Goal: Task Accomplishment & Management: Manage account settings

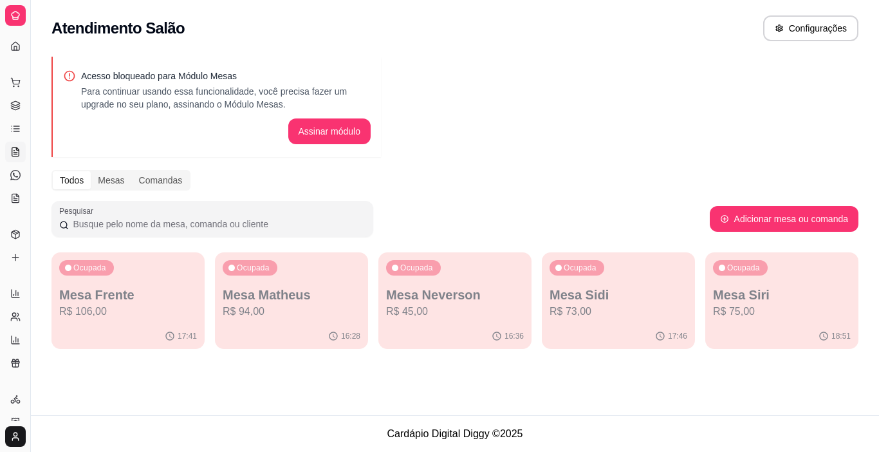
scroll to position [85, 0]
drag, startPoint x: 31, startPoint y: 71, endPoint x: 111, endPoint y: 67, distance: 80.5
click at [111, 67] on div "Diggy Sistema de Gestão V [GEOGRAPHIC_DATA] ... Loja aberta Plano Essencial até…" at bounding box center [439, 226] width 879 height 452
drag, startPoint x: 29, startPoint y: 77, endPoint x: 143, endPoint y: 90, distance: 114.7
click at [143, 90] on div "Diggy Sistema de Gestão V [GEOGRAPHIC_DATA] ... Loja aberta Plano Essencial até…" at bounding box center [439, 226] width 879 height 452
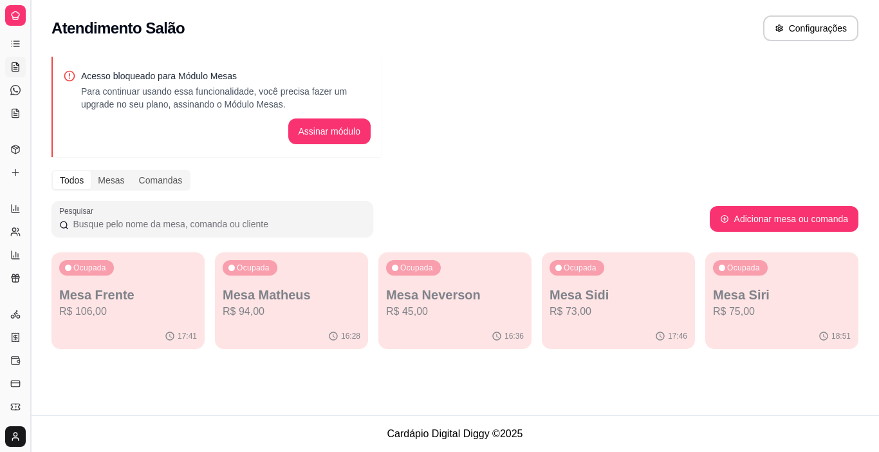
click at [30, 196] on button "Toggle Sidebar" at bounding box center [30, 226] width 10 height 452
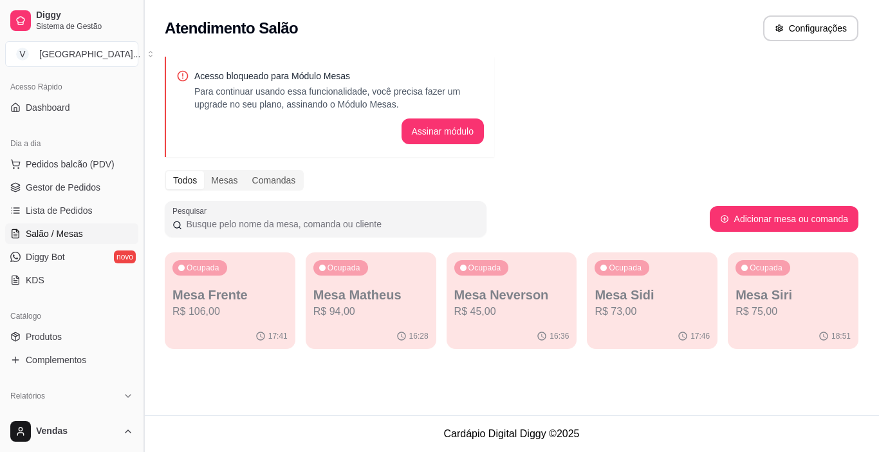
scroll to position [210, 0]
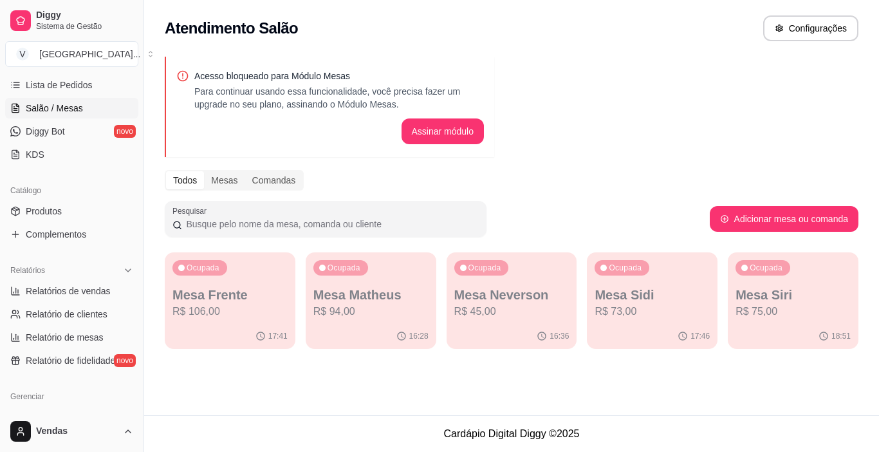
drag, startPoint x: 30, startPoint y: 196, endPoint x: 123, endPoint y: 200, distance: 93.4
click at [123, 200] on div "Diggy Sistema de Gestão V [GEOGRAPHIC_DATA] ... Loja aberta Plano Essencial até…" at bounding box center [72, 226] width 144 height 452
click at [142, 153] on button "Toggle Sidebar" at bounding box center [143, 226] width 10 height 452
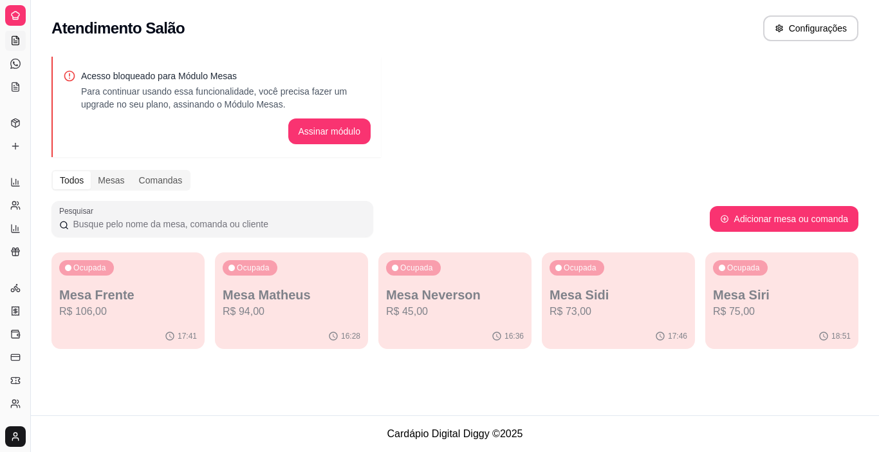
scroll to position [85, 0]
click at [32, 143] on button "Toggle Sidebar" at bounding box center [30, 226] width 10 height 452
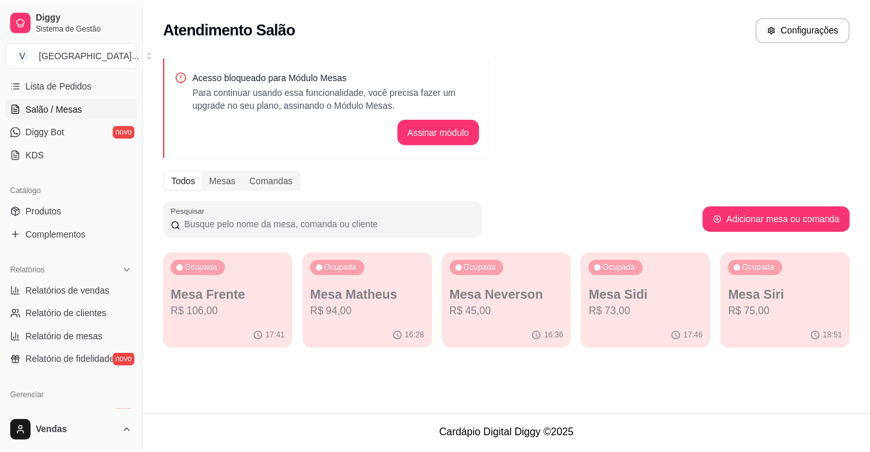
scroll to position [0, 0]
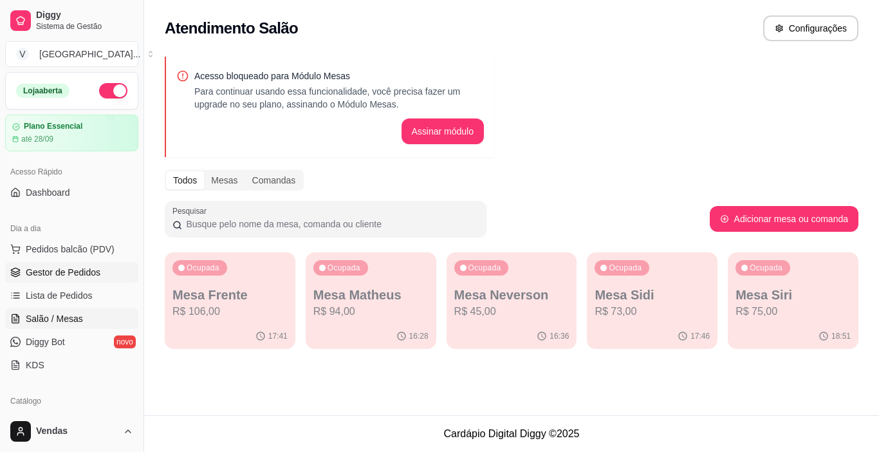
click at [46, 275] on span "Gestor de Pedidos" at bounding box center [63, 272] width 75 height 13
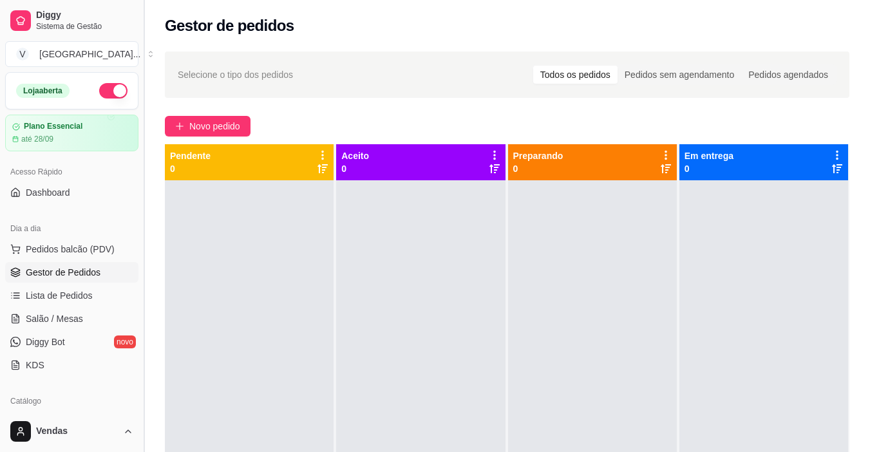
click at [144, 192] on button "Toggle Sidebar" at bounding box center [143, 226] width 10 height 452
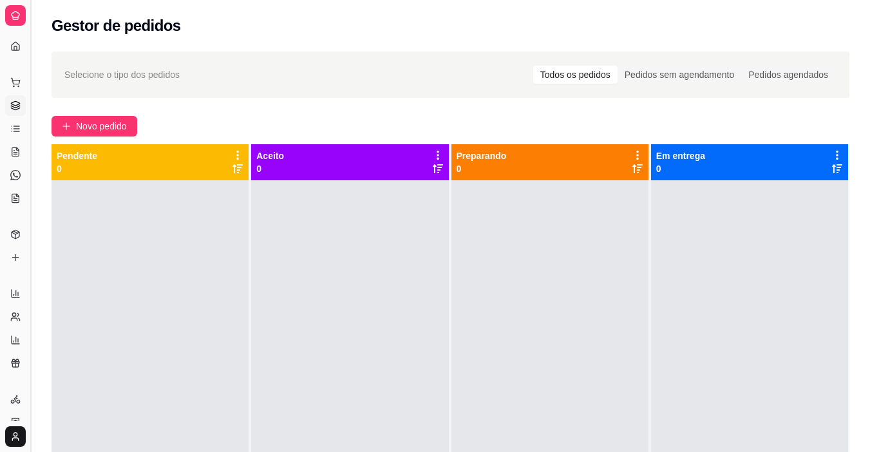
click at [25, 0] on button "Toggle Sidebar" at bounding box center [30, 226] width 10 height 452
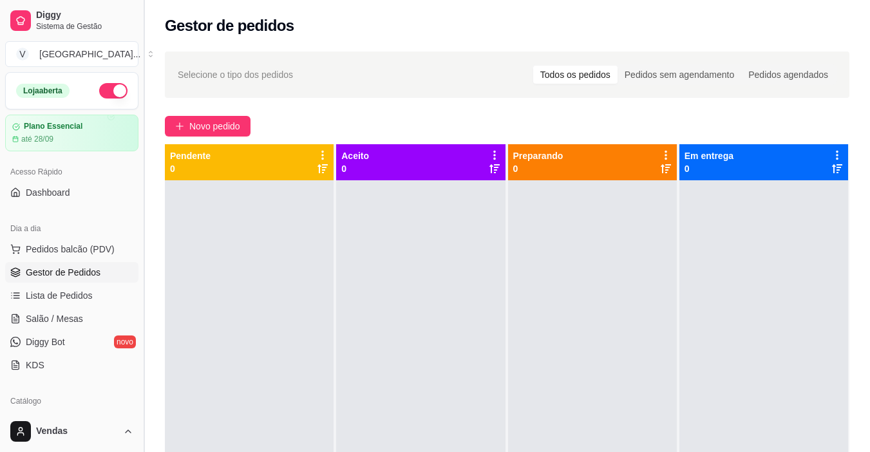
click at [138, 0] on button "Toggle Sidebar" at bounding box center [143, 226] width 10 height 452
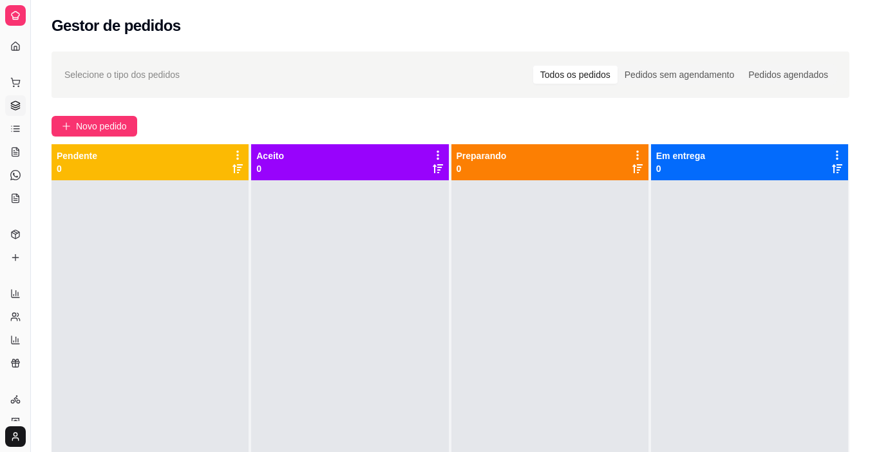
drag, startPoint x: 144, startPoint y: 192, endPoint x: 278, endPoint y: 84, distance: 172.1
click at [144, 185] on div at bounding box center [149, 406] width 197 height 452
click at [32, 245] on button "Toggle Sidebar" at bounding box center [30, 226] width 10 height 452
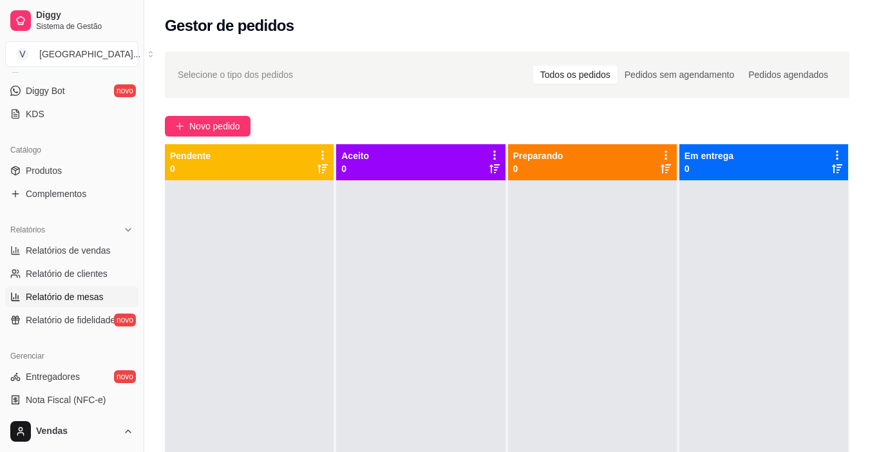
scroll to position [257, 0]
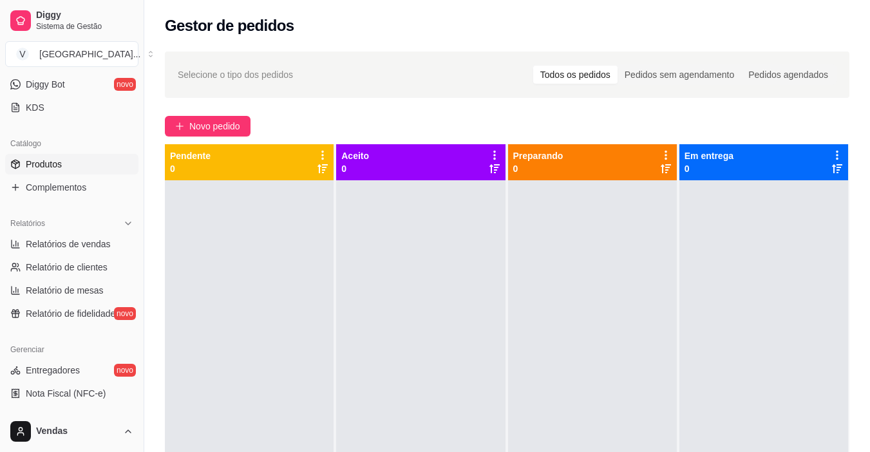
click at [73, 168] on link "Produtos" at bounding box center [71, 164] width 133 height 21
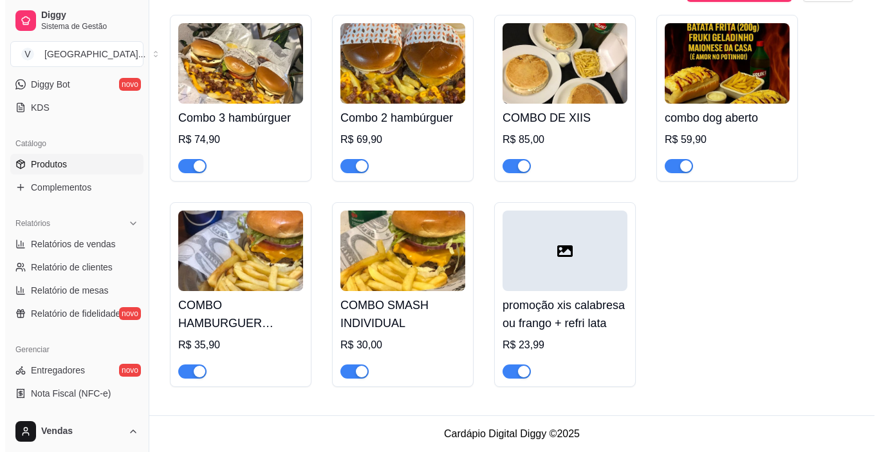
scroll to position [3212, 0]
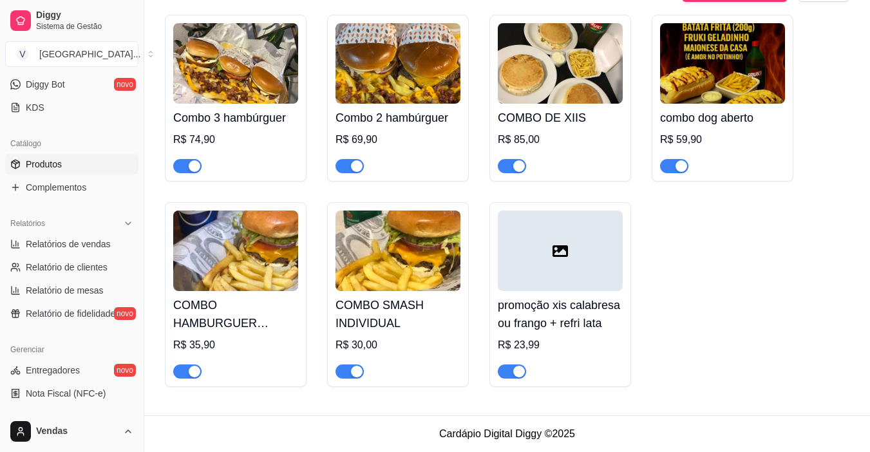
click at [529, 283] on div at bounding box center [560, 250] width 125 height 80
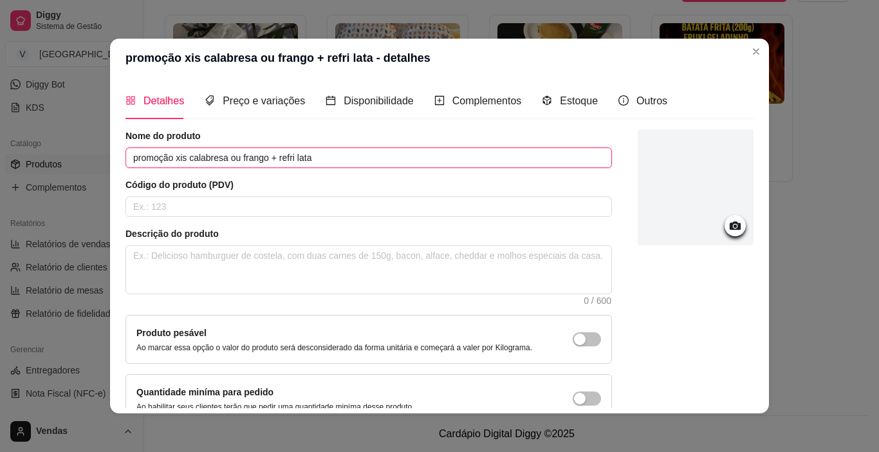
drag, startPoint x: 261, startPoint y: 158, endPoint x: 225, endPoint y: 159, distance: 36.0
click at [225, 159] on input "promoção xis calabresa ou frango + refri lata" at bounding box center [369, 157] width 487 height 21
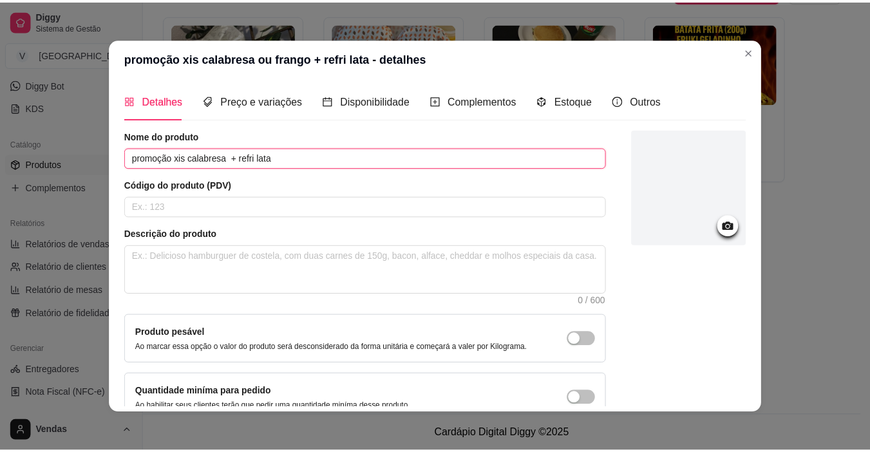
scroll to position [72, 0]
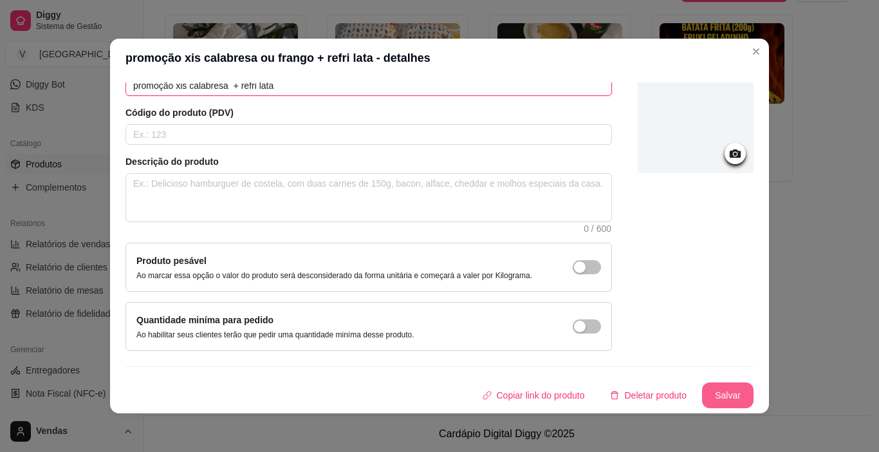
type input "promoção xis calabresa + refri lata"
click at [711, 396] on button "Salvar" at bounding box center [727, 395] width 51 height 26
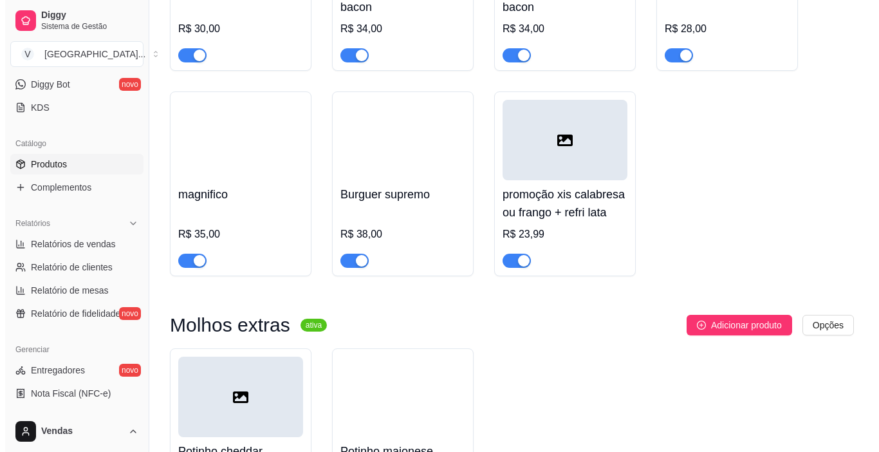
scroll to position [509, 0]
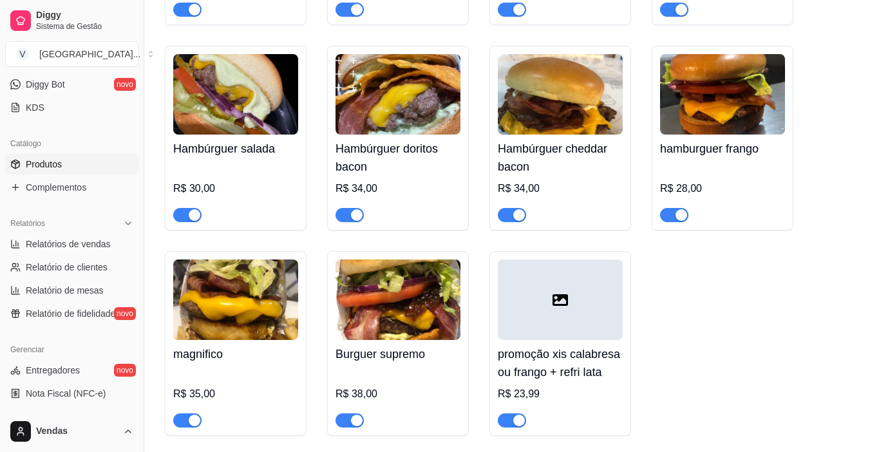
click at [563, 364] on h4 "promoção xis calabresa ou frango + refri lata" at bounding box center [560, 363] width 125 height 36
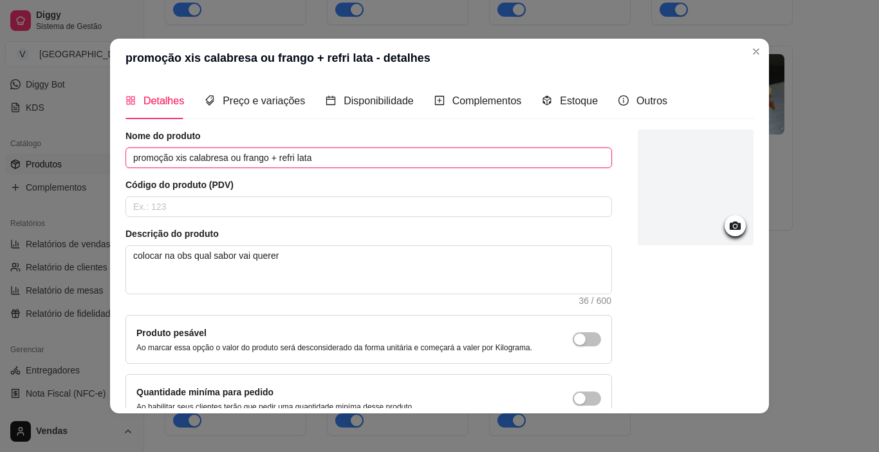
drag, startPoint x: 257, startPoint y: 153, endPoint x: 228, endPoint y: 156, distance: 29.1
click at [228, 156] on input "promoção xis calabresa ou frango + refri lata" at bounding box center [369, 157] width 487 height 21
click at [235, 161] on input "promoção xis calabresa oo + refri lata" at bounding box center [369, 157] width 487 height 21
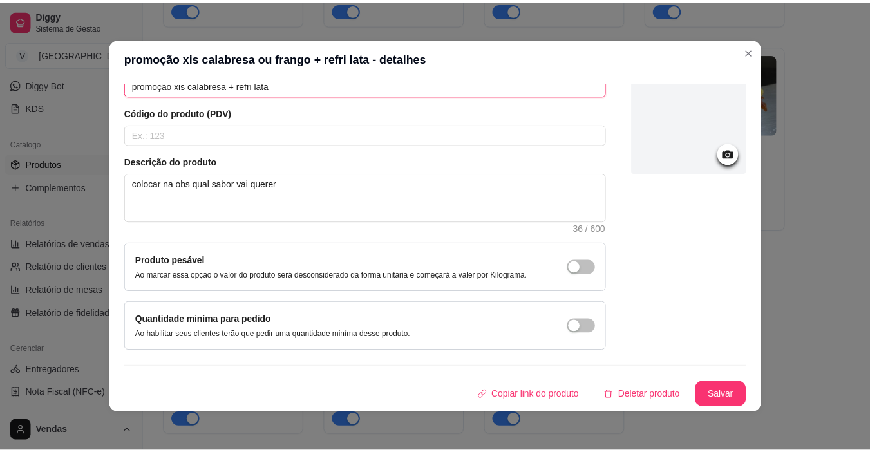
scroll to position [3, 0]
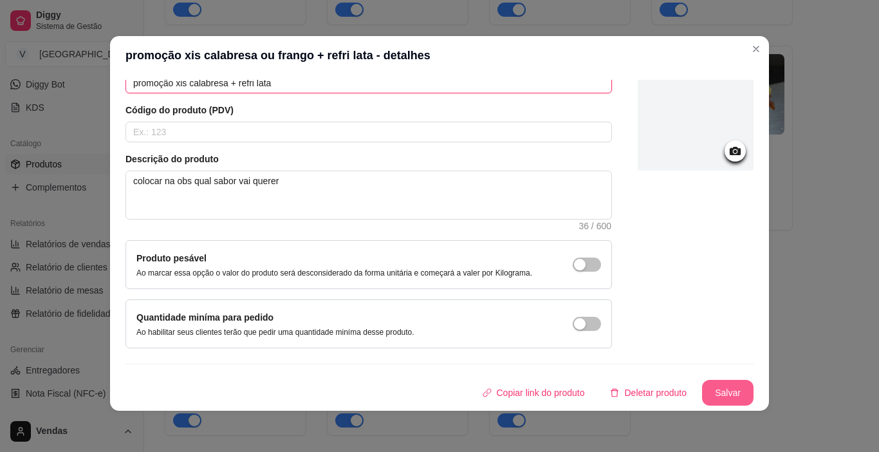
type input "promoção xis calabresa + refri lata"
click at [709, 391] on button "Salvar" at bounding box center [727, 393] width 51 height 26
click at [721, 395] on button "Salvar" at bounding box center [727, 393] width 51 height 26
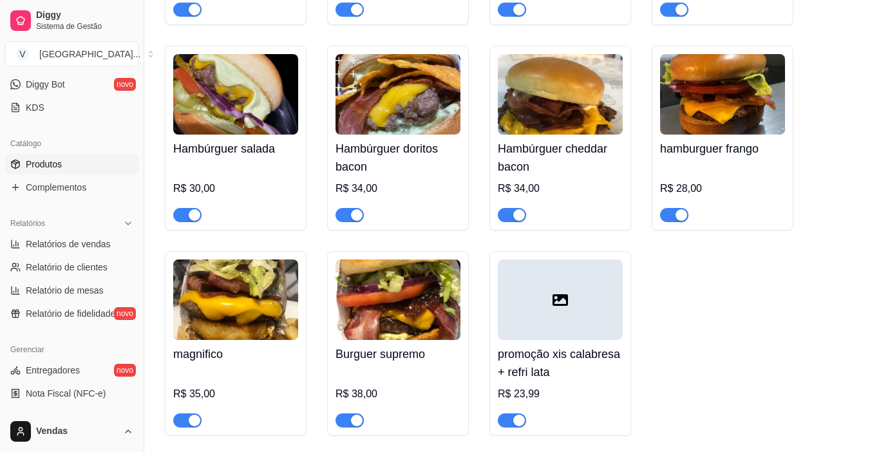
scroll to position [0, 0]
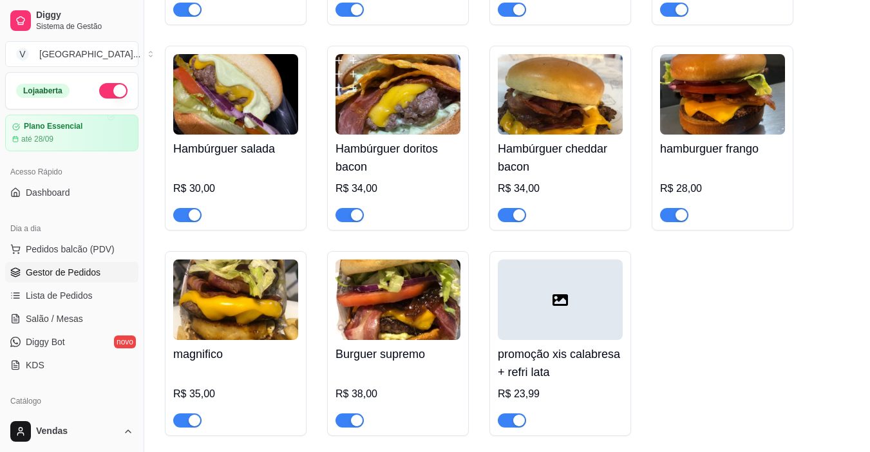
click at [40, 270] on span "Gestor de Pedidos" at bounding box center [63, 272] width 75 height 13
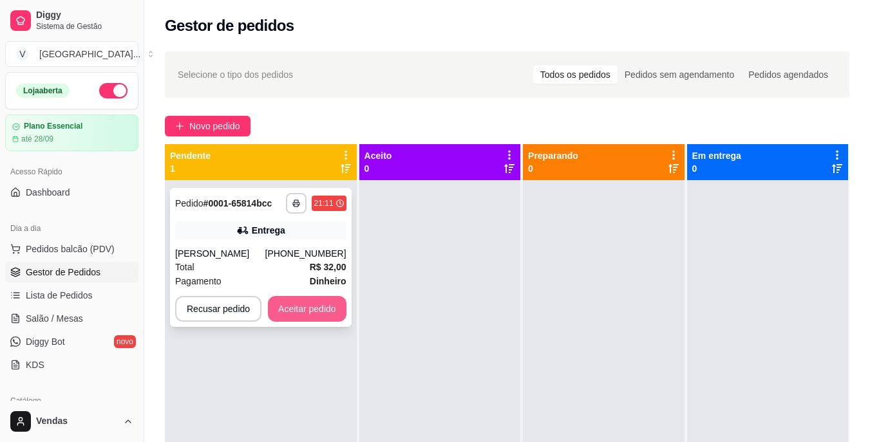
click at [315, 314] on button "Aceitar pedido" at bounding box center [307, 309] width 79 height 26
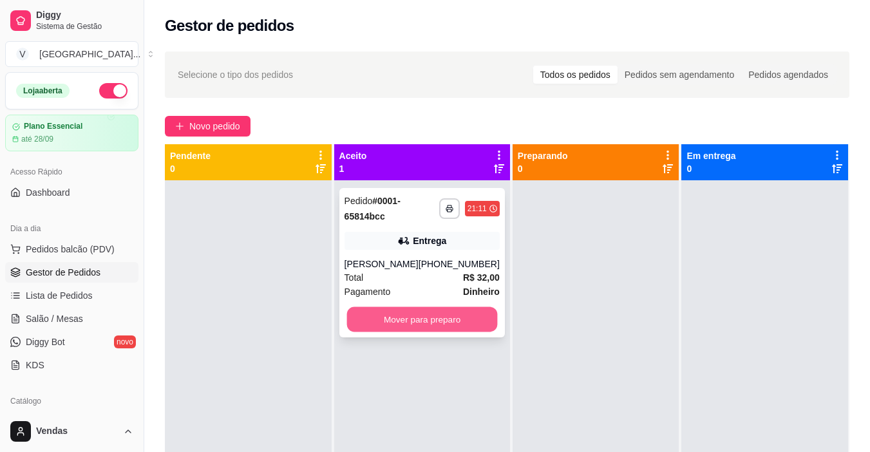
click at [407, 324] on button "Mover para preparo" at bounding box center [421, 319] width 151 height 25
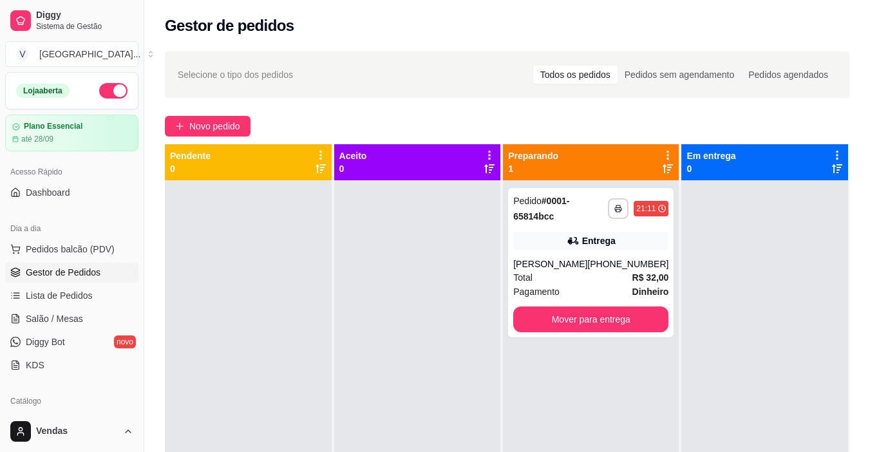
click at [409, 321] on div at bounding box center [417, 406] width 167 height 452
click at [575, 327] on button "Mover para entrega" at bounding box center [590, 319] width 155 height 26
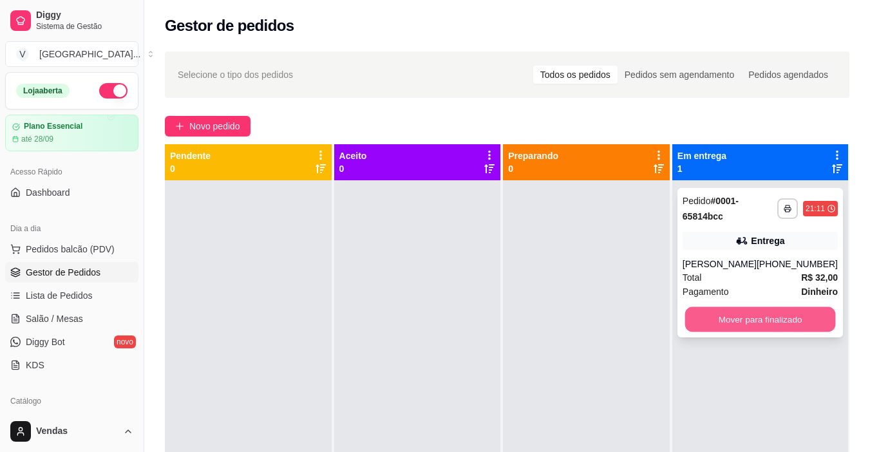
click at [774, 321] on button "Mover para finalizado" at bounding box center [759, 319] width 151 height 25
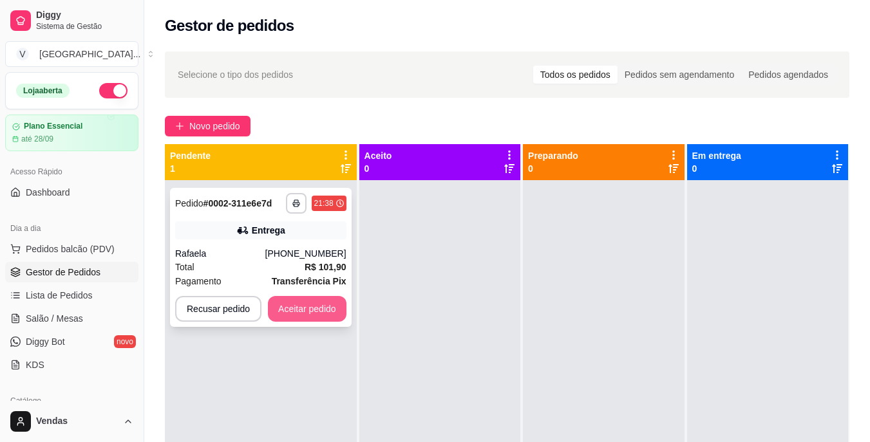
click at [319, 308] on button "Aceitar pedido" at bounding box center [307, 309] width 79 height 26
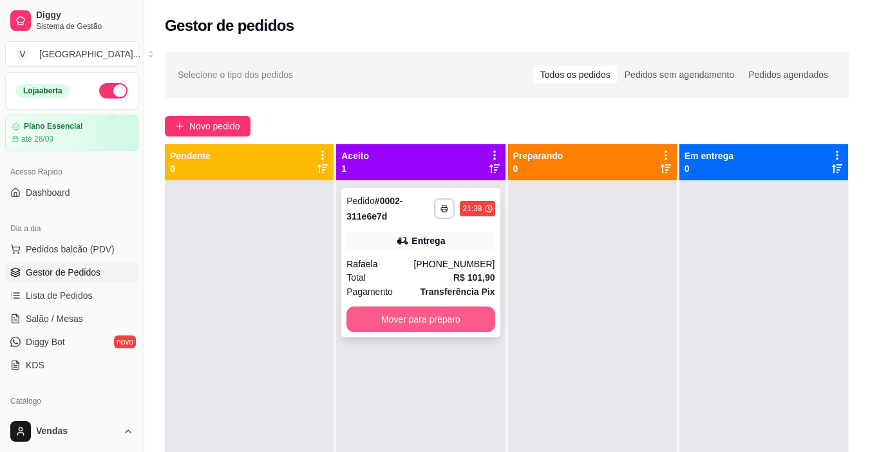
click at [435, 325] on button "Mover para preparo" at bounding box center [420, 319] width 148 height 26
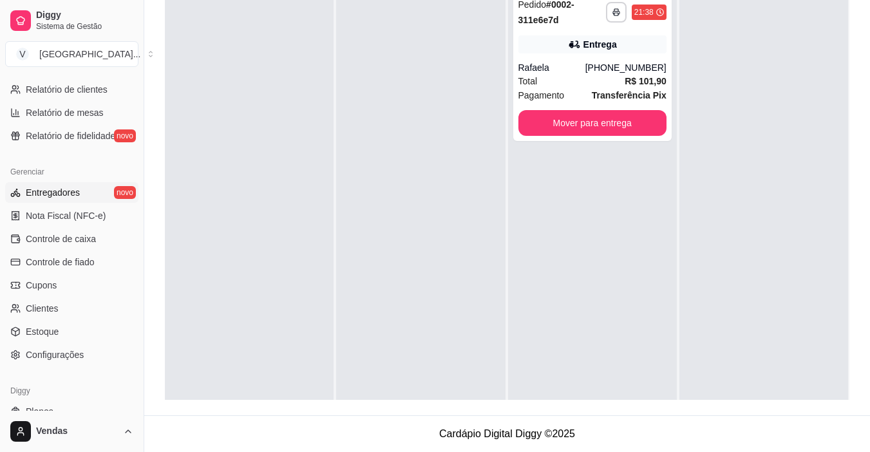
scroll to position [410, 0]
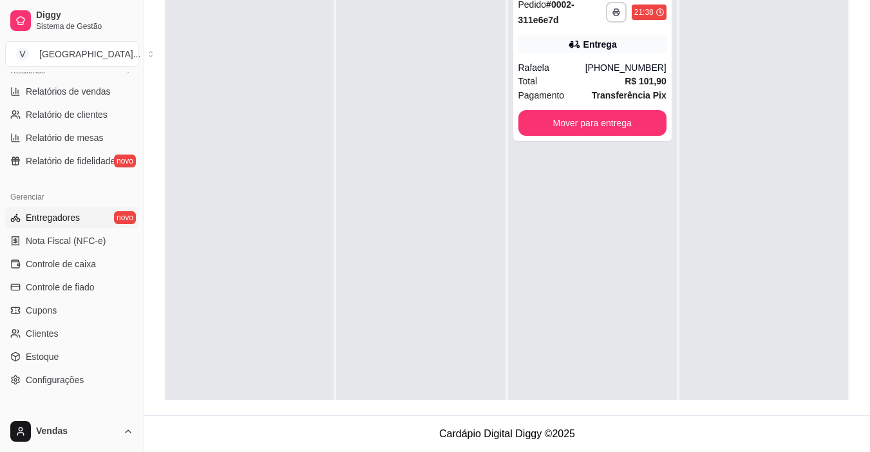
click at [48, 220] on span "Entregadores" at bounding box center [53, 217] width 54 height 13
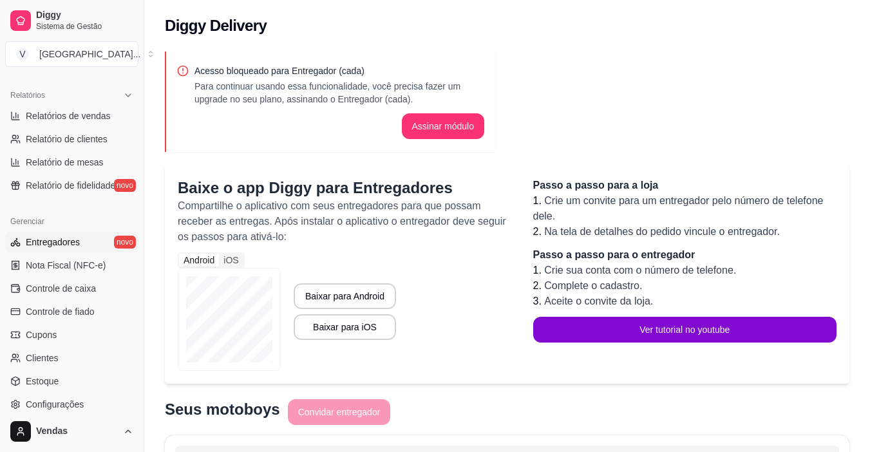
scroll to position [386, 0]
click at [84, 183] on span "Relatório de fidelidade" at bounding box center [70, 184] width 89 height 13
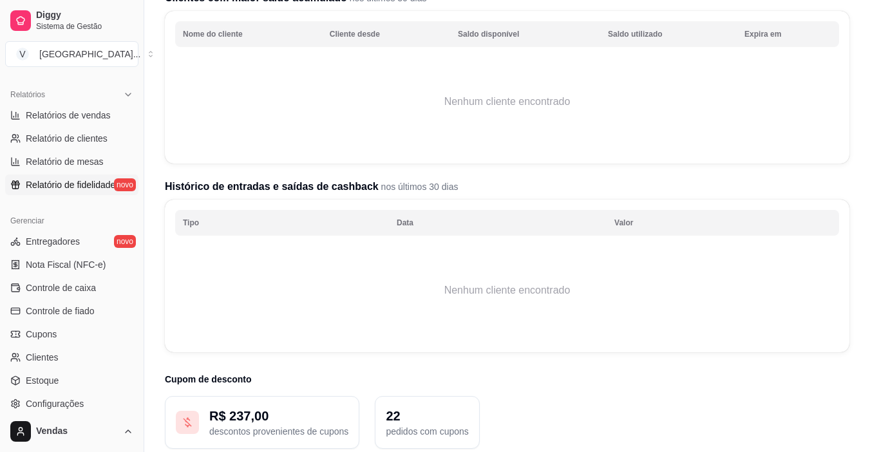
scroll to position [227, 0]
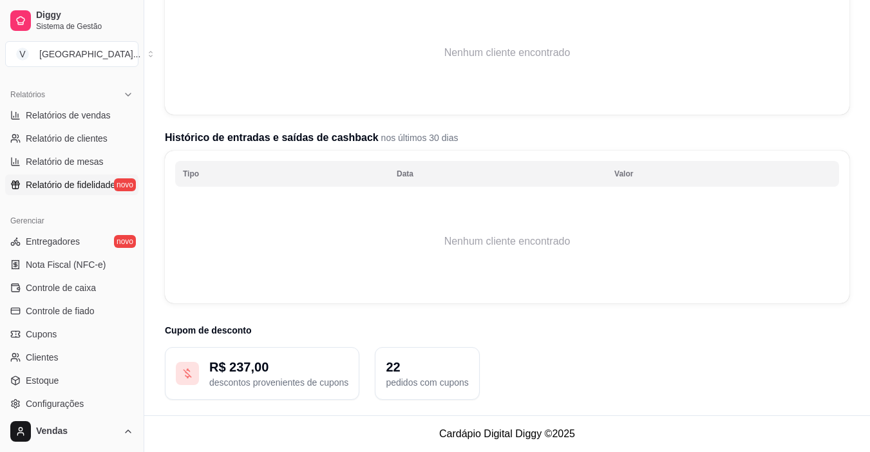
click at [295, 380] on p "descontos provenientes de cupons" at bounding box center [278, 382] width 139 height 13
click at [391, 367] on p "22" at bounding box center [427, 367] width 82 height 18
click at [460, 378] on p "pedidos com cupons" at bounding box center [427, 382] width 82 height 13
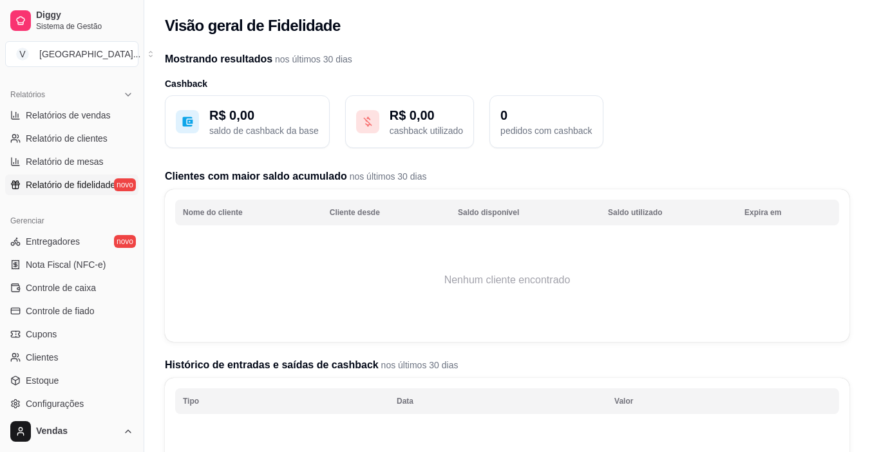
click at [452, 61] on h2 "Mostrando resultados nos últimos 30 dias" at bounding box center [507, 58] width 684 height 15
drag, startPoint x: 463, startPoint y: 47, endPoint x: 554, endPoint y: 66, distance: 92.2
click at [465, 47] on div "Mostrando resultados nos últimos 30 dias Cashback R$ 0,00 saldo de cashback da …" at bounding box center [506, 343] width 725 height 599
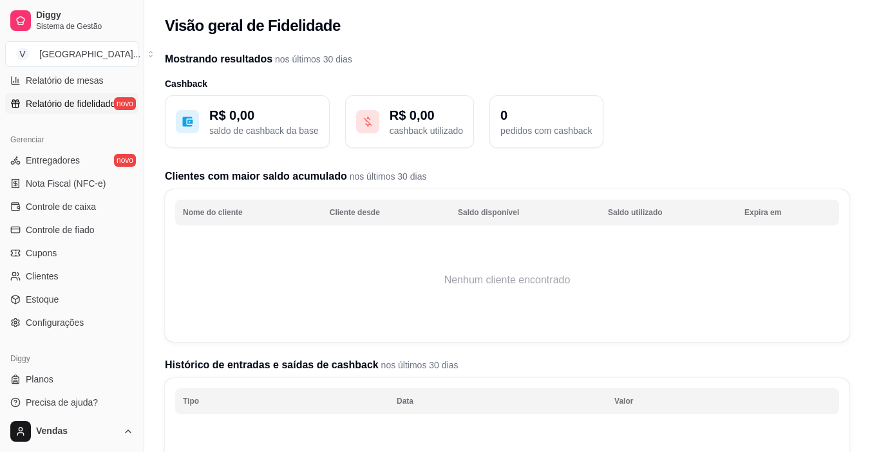
scroll to position [474, 0]
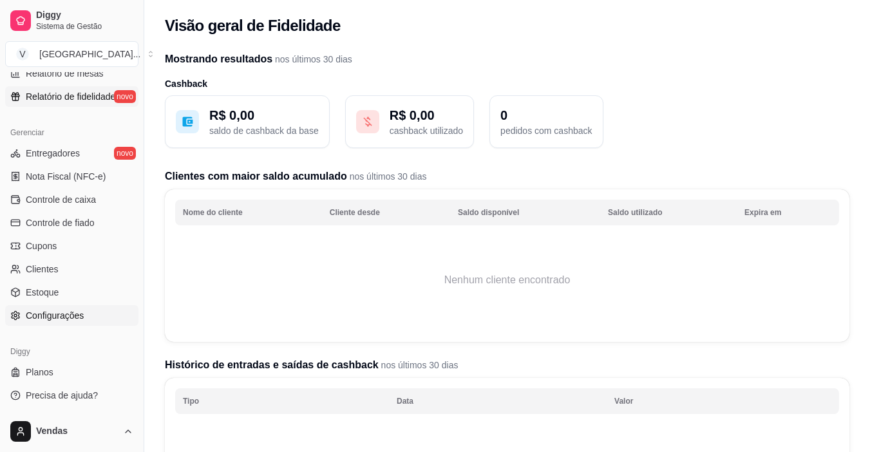
click at [91, 315] on link "Configurações" at bounding box center [71, 315] width 133 height 21
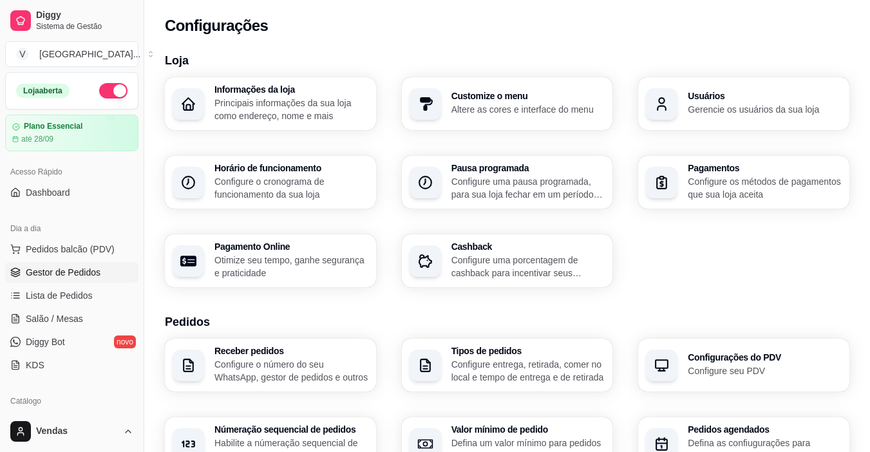
click at [91, 272] on span "Gestor de Pedidos" at bounding box center [63, 272] width 75 height 13
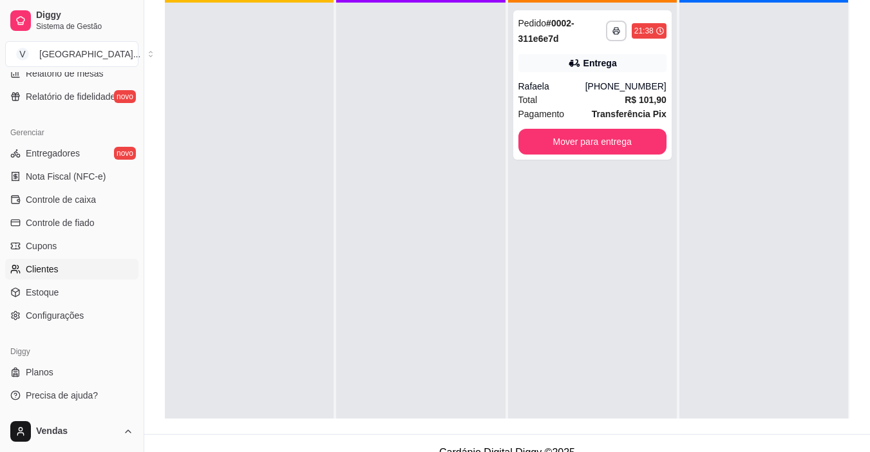
scroll to position [196, 0]
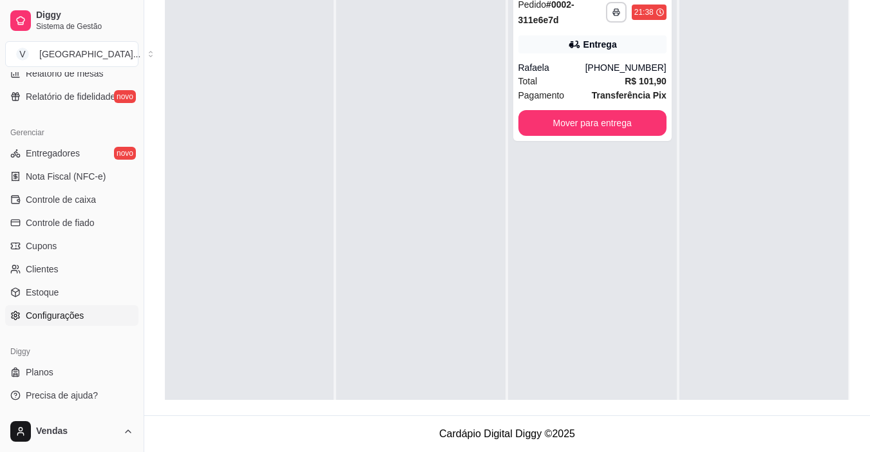
click at [57, 319] on span "Configurações" at bounding box center [55, 315] width 58 height 13
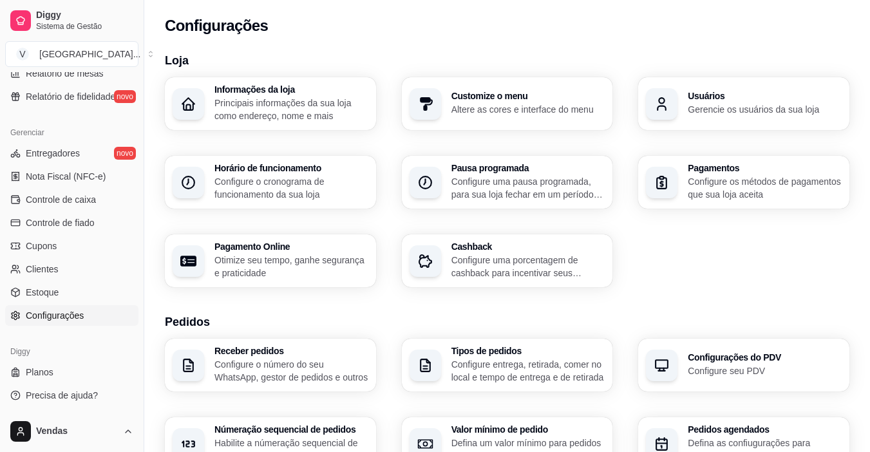
click at [257, 104] on p "Principais informações da sua loja como endereço, nome e mais" at bounding box center [291, 110] width 154 height 26
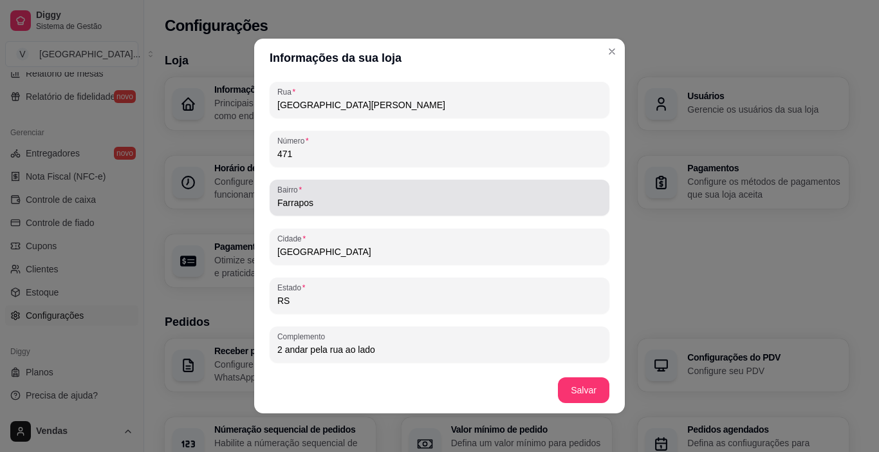
scroll to position [3, 0]
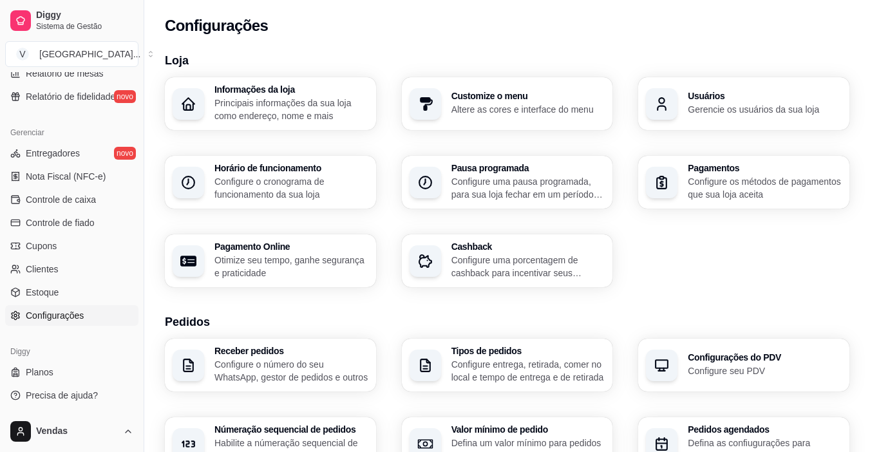
click at [318, 118] on p "Principais informações da sua loja como endereço, nome e mais" at bounding box center [291, 110] width 154 height 26
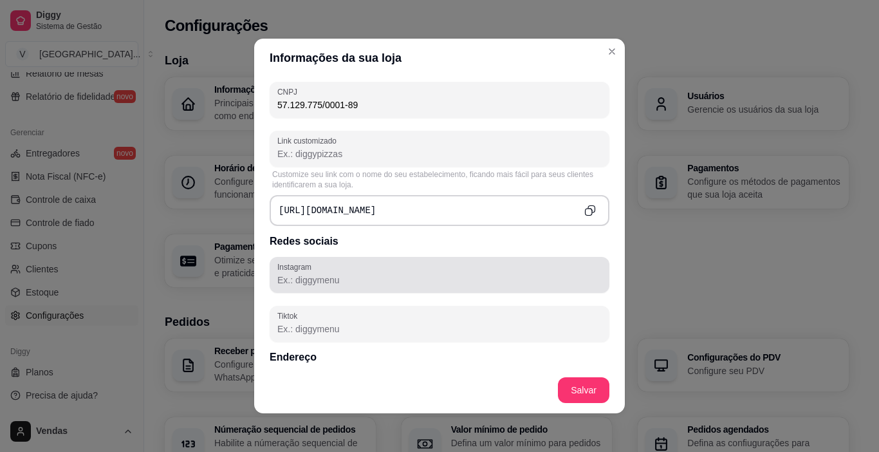
scroll to position [579, 0]
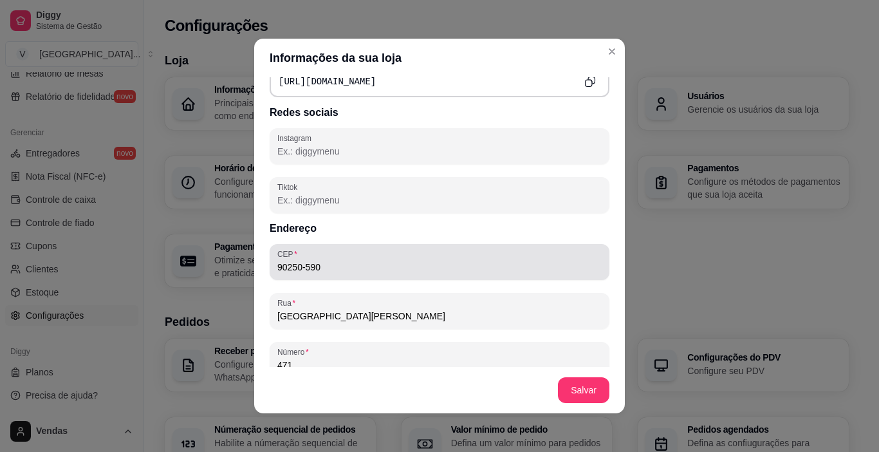
click at [336, 265] on input "90250-590" at bounding box center [439, 267] width 324 height 13
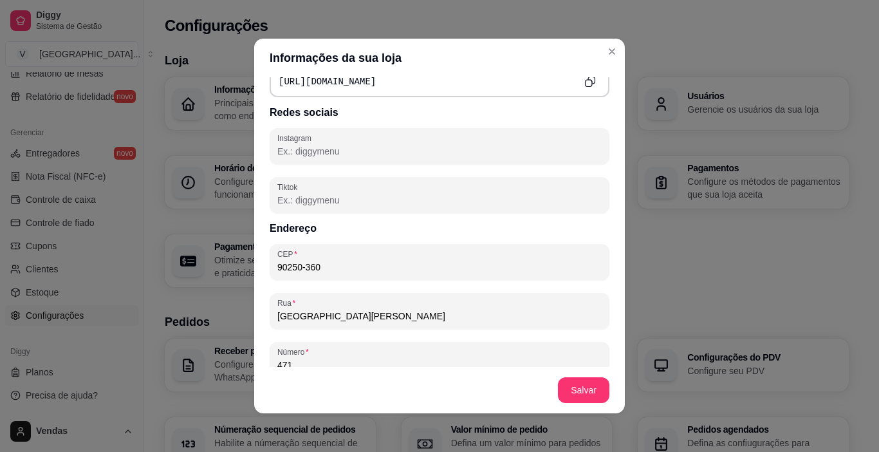
type input "90250-360"
type input "Rua [PERSON_NAME]"
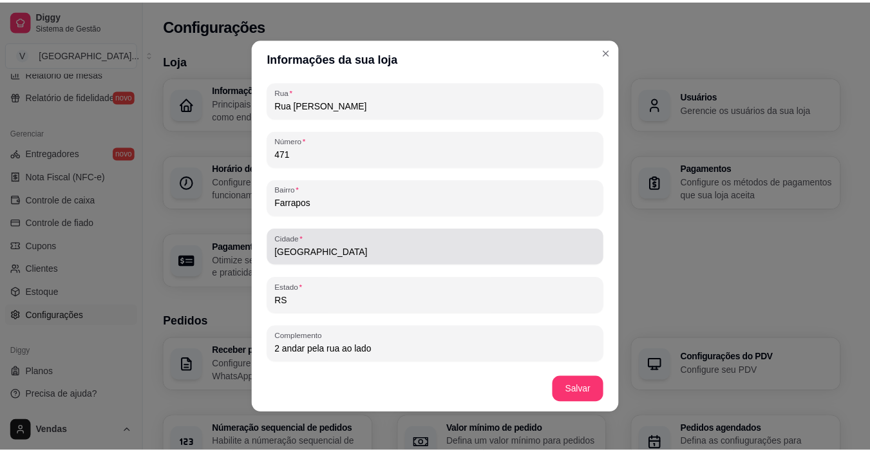
scroll to position [3, 0]
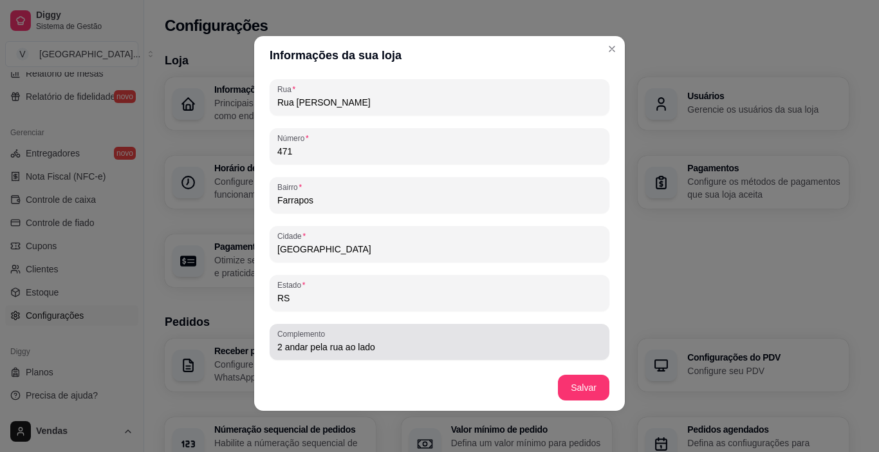
drag, startPoint x: 377, startPoint y: 353, endPoint x: 278, endPoint y: 347, distance: 99.3
click at [278, 347] on div "2 andar pela rua ao lado" at bounding box center [439, 342] width 324 height 26
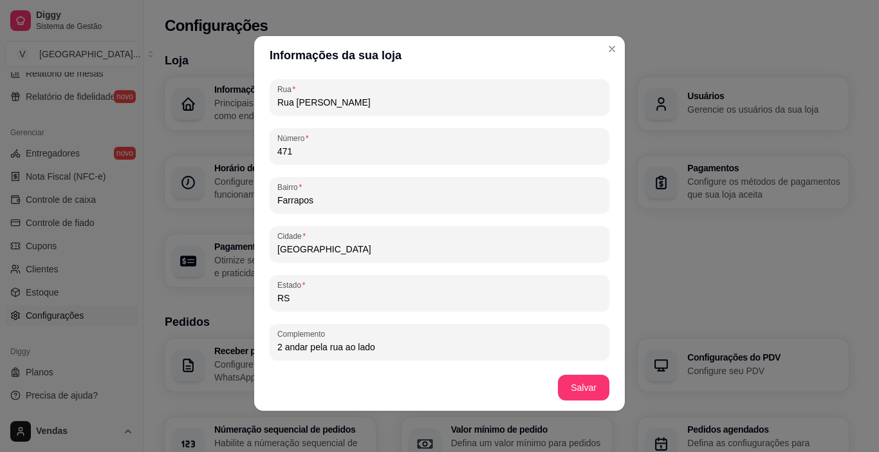
click at [371, 342] on input "2 andar pela rua ao lado" at bounding box center [439, 346] width 324 height 13
click at [370, 345] on input "2 andar pela rua ao lado" at bounding box center [439, 346] width 324 height 13
click at [369, 346] on input "2 andar pela rua ao lado" at bounding box center [439, 346] width 324 height 13
drag, startPoint x: 369, startPoint y: 346, endPoint x: 278, endPoint y: 348, distance: 91.4
click at [278, 348] on input "2 andar pela rua ao lado" at bounding box center [439, 346] width 324 height 13
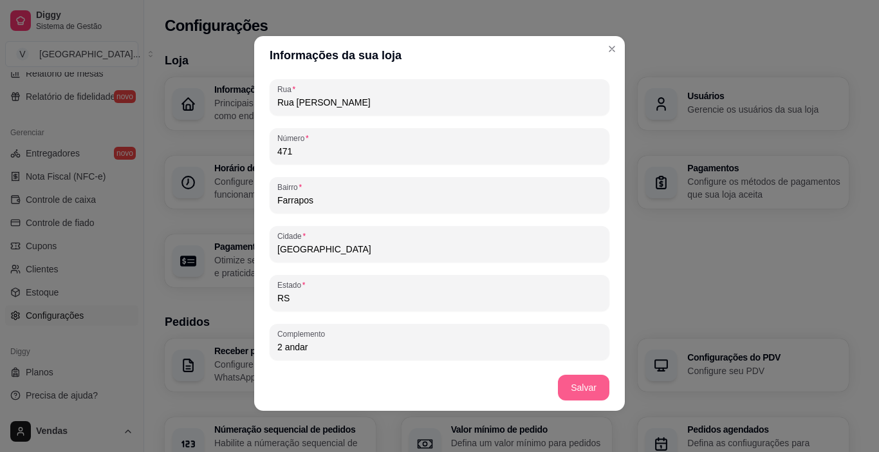
type input "2 andar"
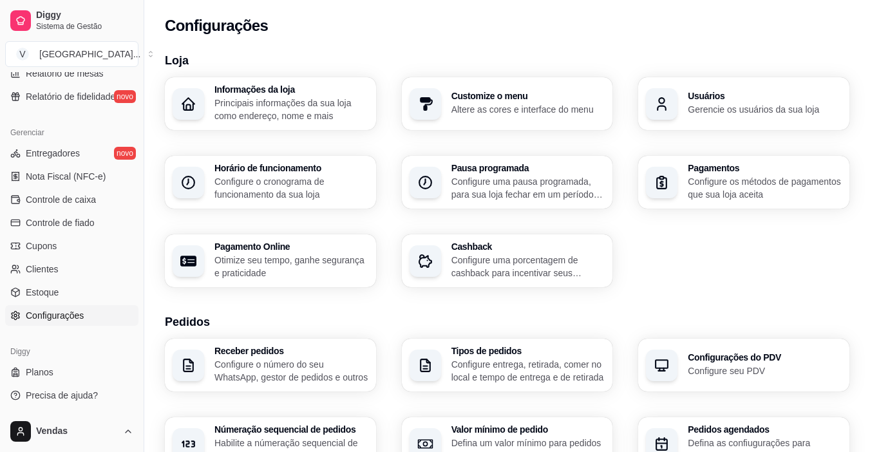
click at [549, 91] on h3 "Customize o menu" at bounding box center [528, 95] width 154 height 9
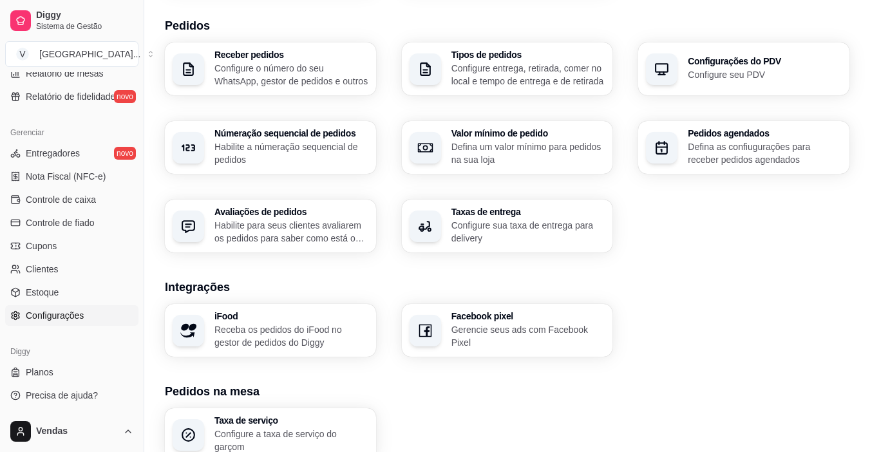
scroll to position [322, 0]
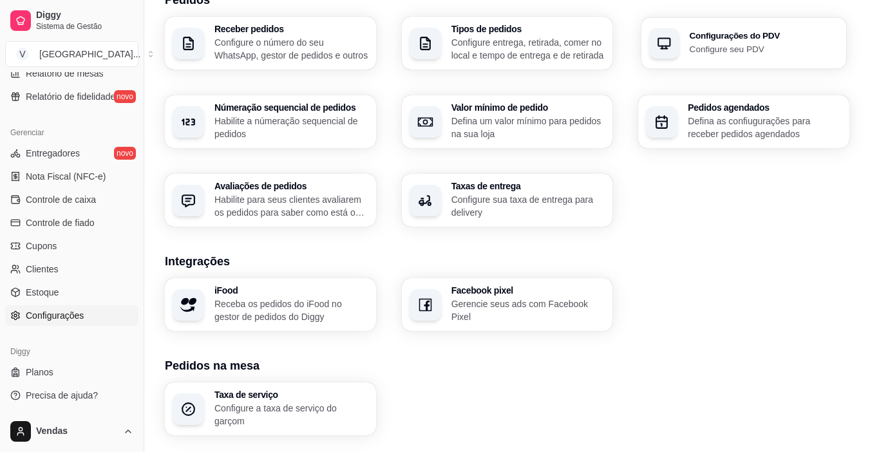
click at [702, 60] on div "Configurações do PDV Configure seu PDV" at bounding box center [743, 42] width 205 height 51
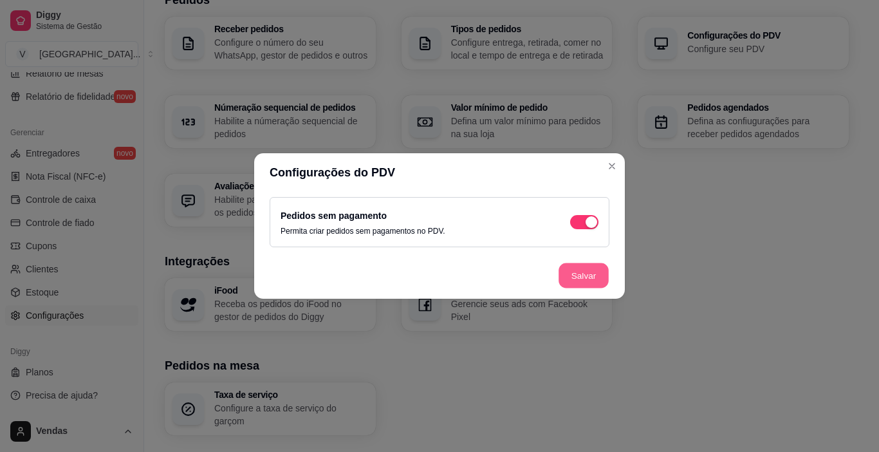
click at [577, 279] on button "Salvar" at bounding box center [584, 275] width 50 height 25
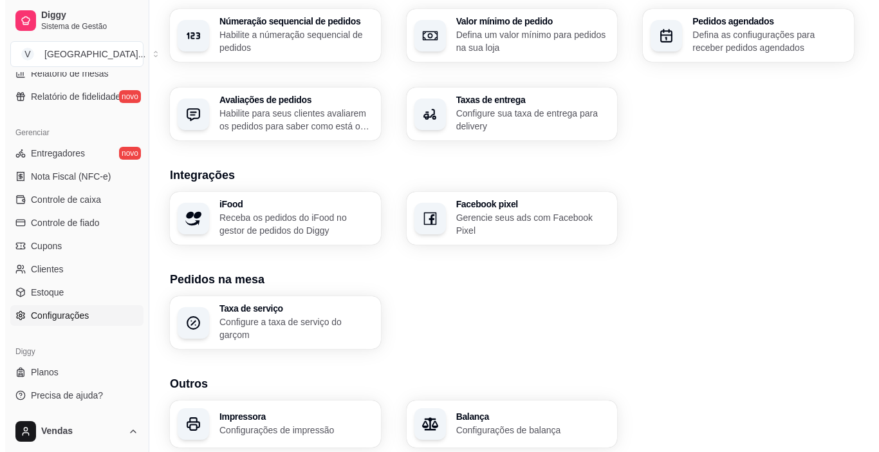
scroll to position [450, 0]
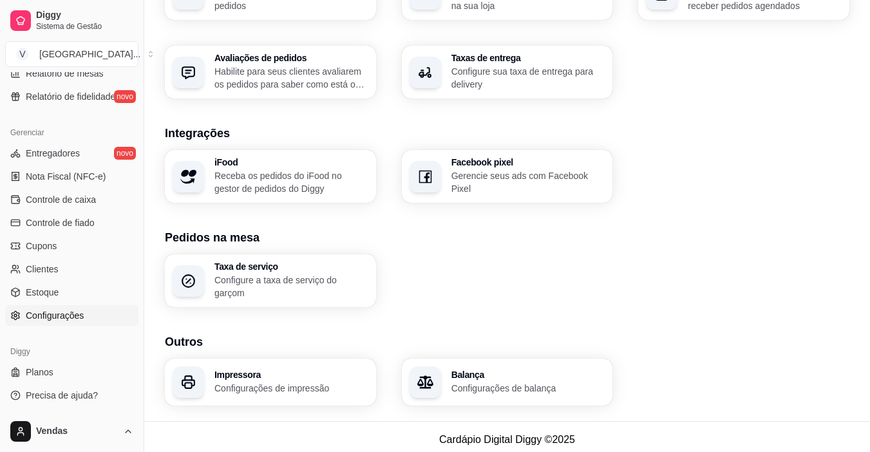
click at [299, 370] on h3 "Impressora" at bounding box center [291, 374] width 154 height 9
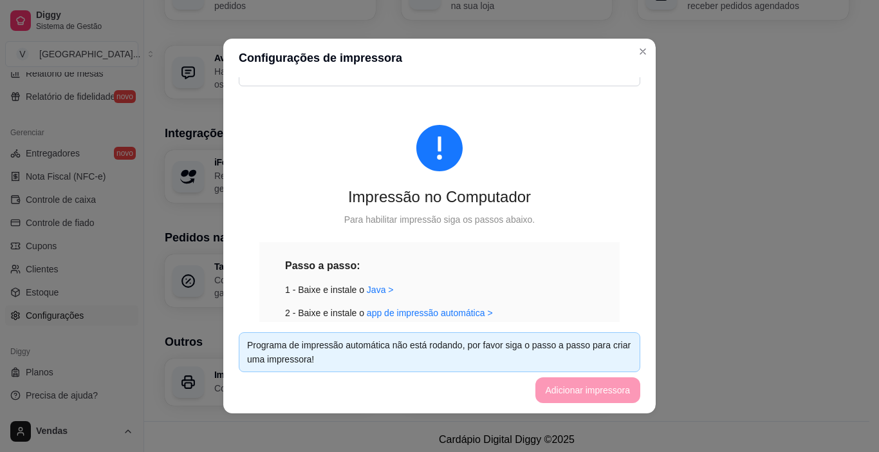
scroll to position [0, 0]
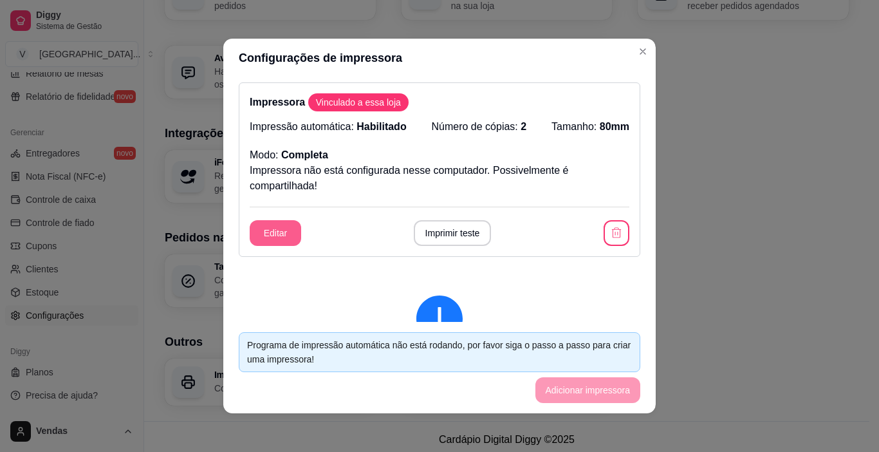
click at [279, 223] on button "Editar" at bounding box center [275, 233] width 51 height 26
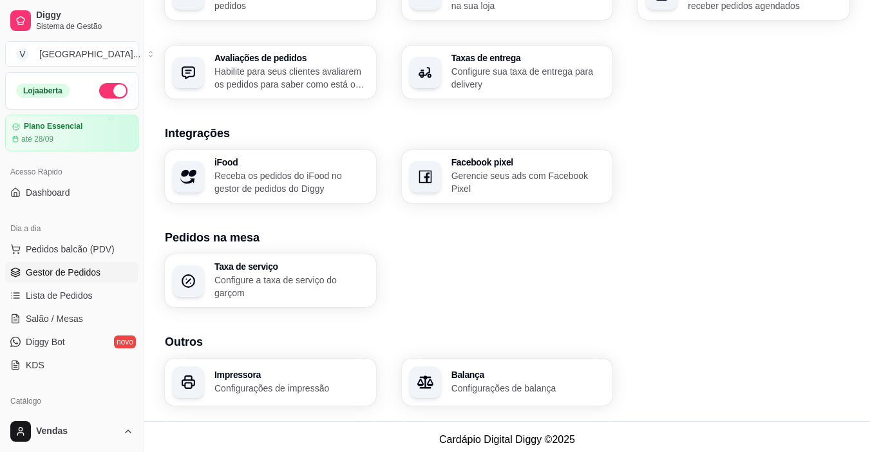
click at [98, 269] on link "Gestor de Pedidos" at bounding box center [71, 272] width 133 height 21
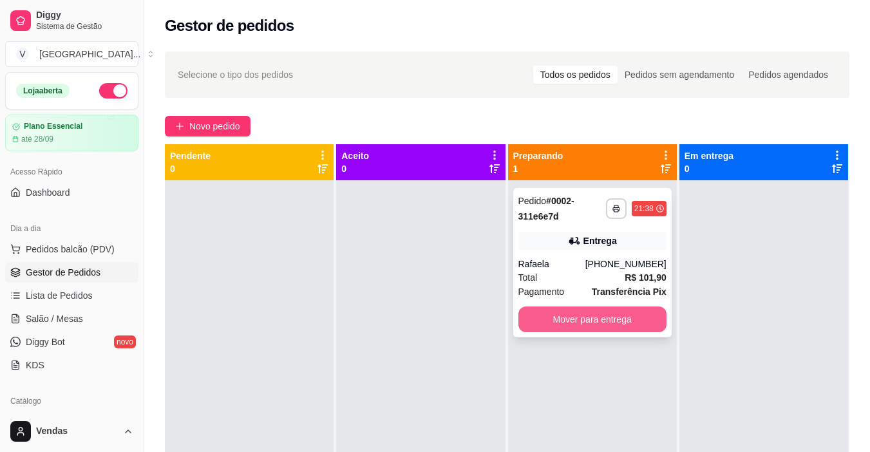
click at [611, 324] on button "Mover para entrega" at bounding box center [592, 319] width 148 height 26
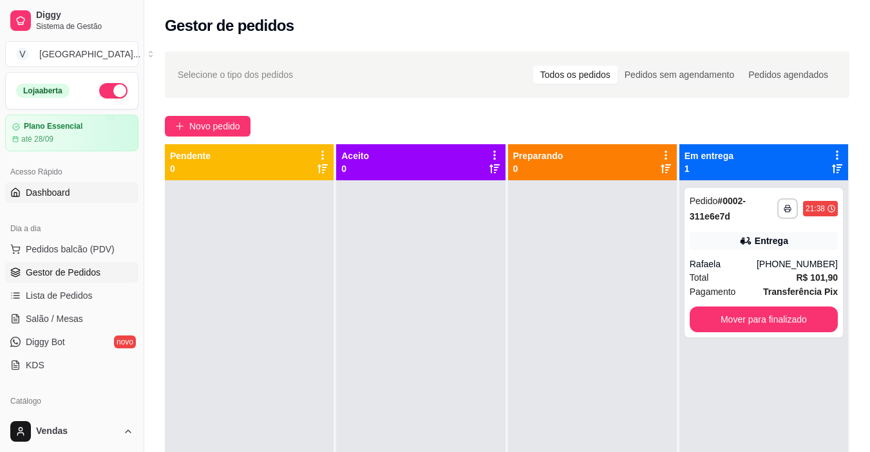
click at [71, 198] on link "Dashboard" at bounding box center [71, 192] width 133 height 21
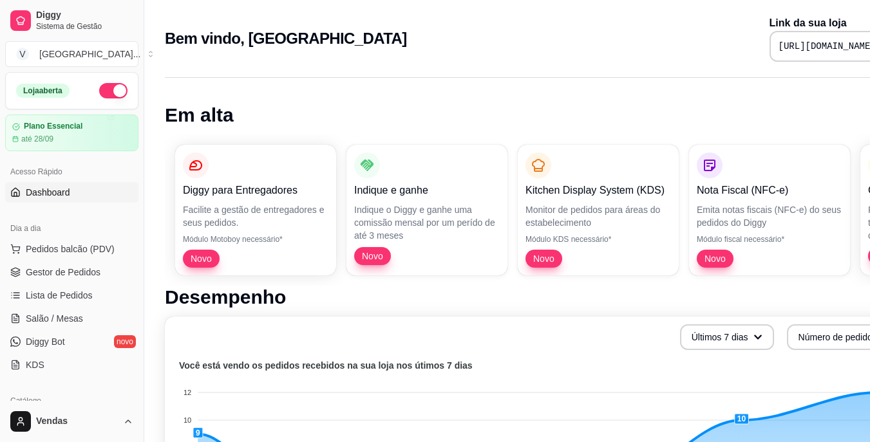
click at [255, 238] on div "Diggy para Entregadores Facilite a gestão de entregadores e seus pedidos. Módul…" at bounding box center [537, 210] width 745 height 151
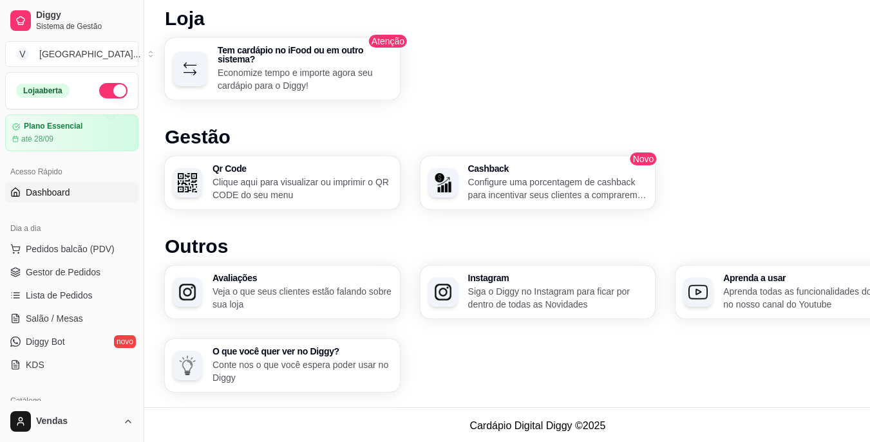
scroll to position [713, 0]
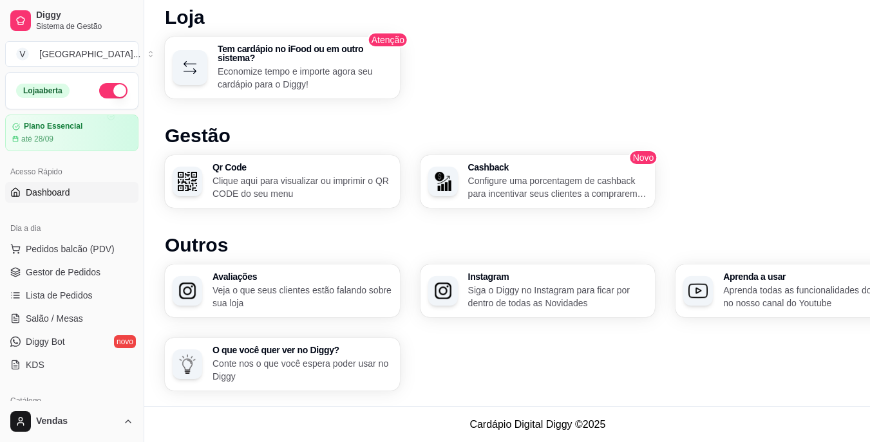
click at [514, 301] on p "Siga o Diggy no Instagram para ficar por dentro de todas as Novidades" at bounding box center [558, 297] width 180 height 26
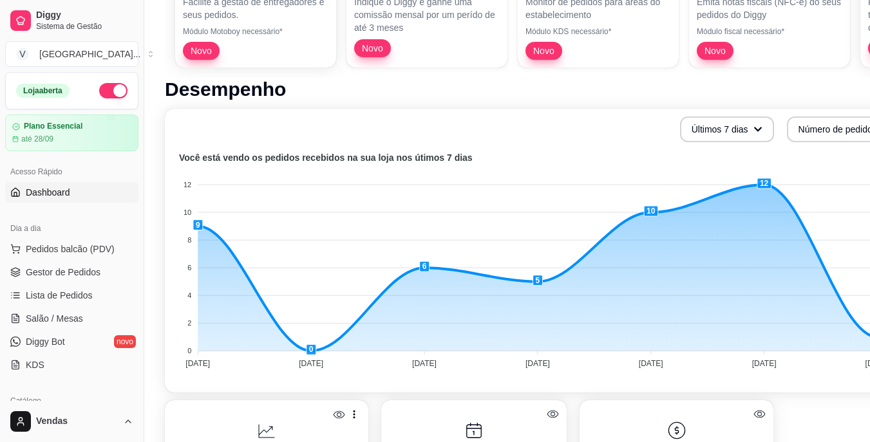
scroll to position [198, 0]
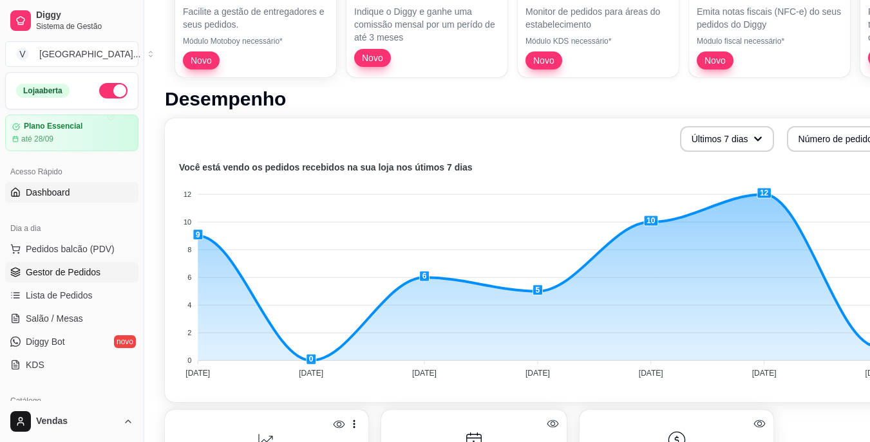
click at [59, 272] on span "Gestor de Pedidos" at bounding box center [63, 272] width 75 height 13
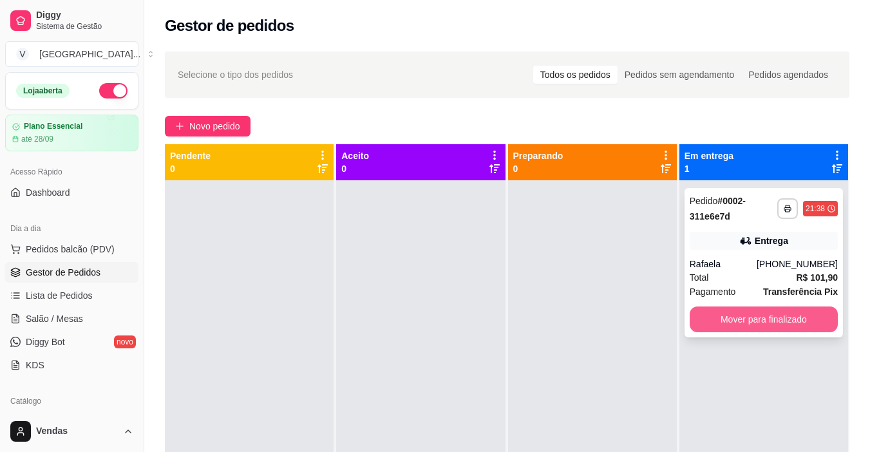
click at [756, 322] on button "Mover para finalizado" at bounding box center [763, 319] width 148 height 26
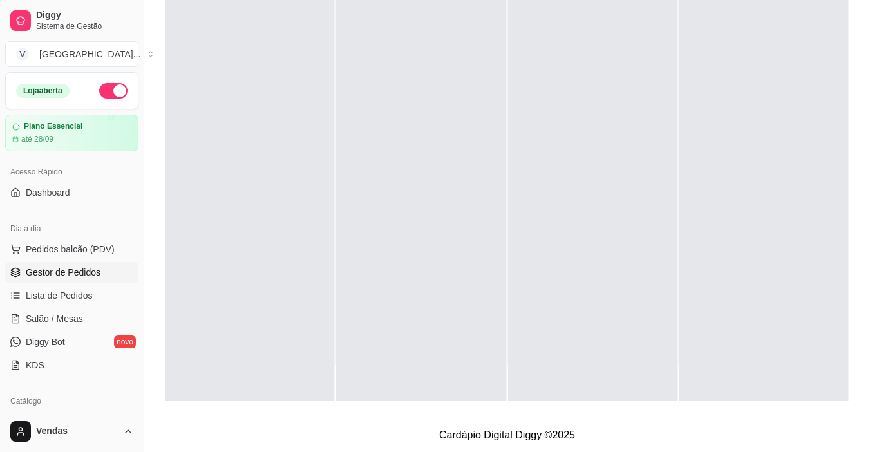
scroll to position [196, 0]
click at [750, 335] on div at bounding box center [763, 174] width 169 height 452
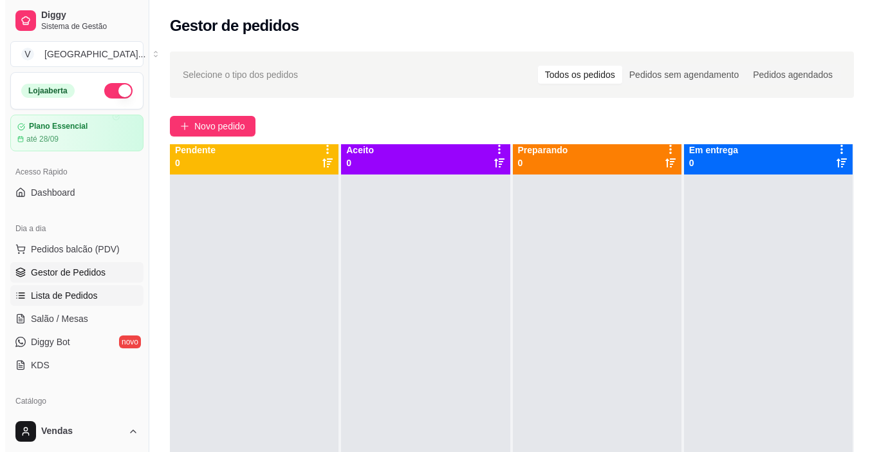
scroll to position [0, 0]
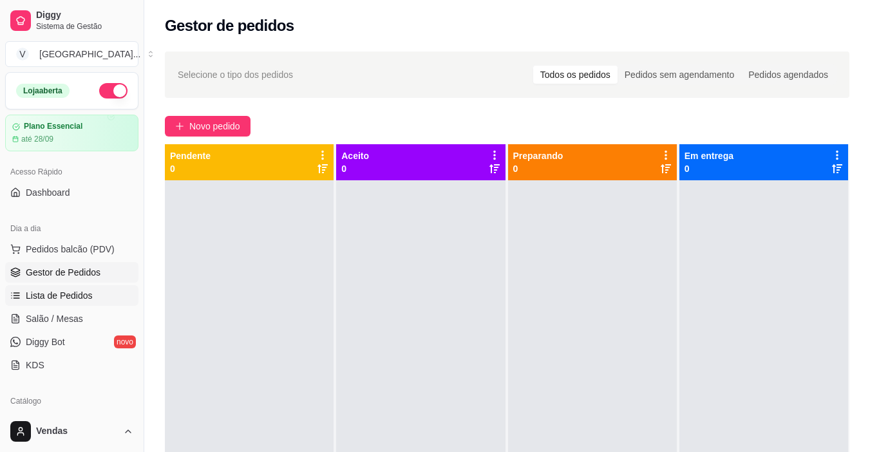
click at [58, 293] on span "Lista de Pedidos" at bounding box center [59, 295] width 67 height 13
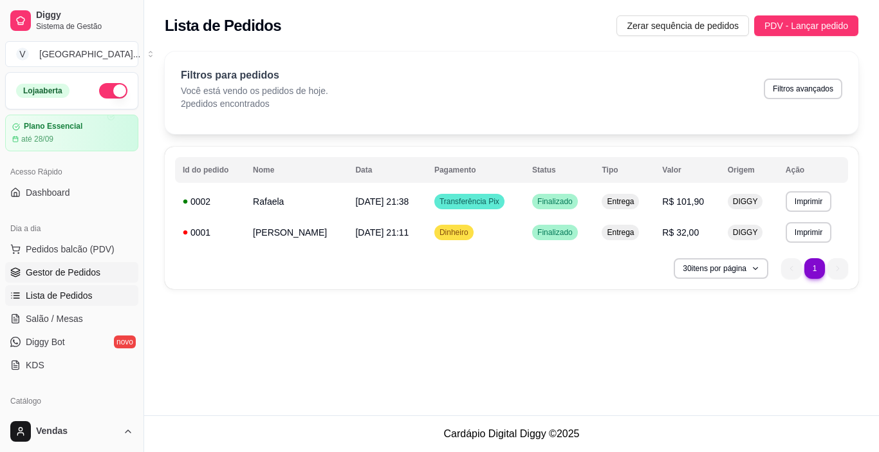
click at [69, 269] on span "Gestor de Pedidos" at bounding box center [63, 272] width 75 height 13
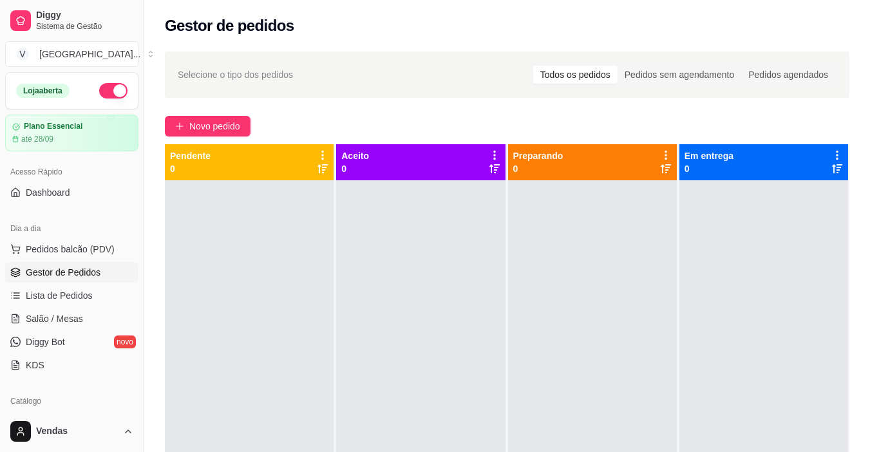
click at [61, 272] on span "Gestor de Pedidos" at bounding box center [63, 272] width 75 height 13
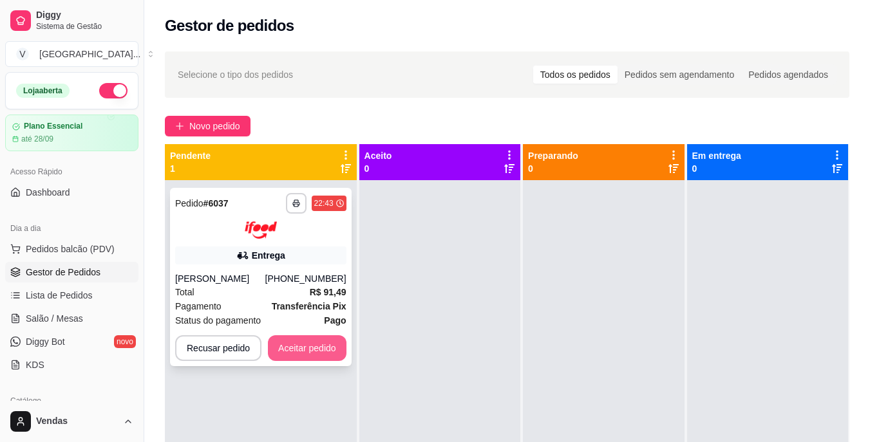
click at [301, 343] on button "Aceitar pedido" at bounding box center [307, 348] width 79 height 26
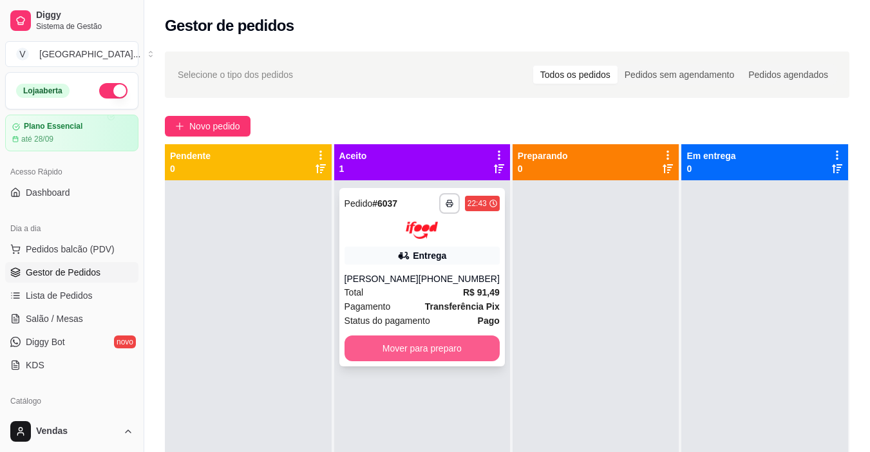
click at [392, 355] on button "Mover para preparo" at bounding box center [421, 348] width 155 height 26
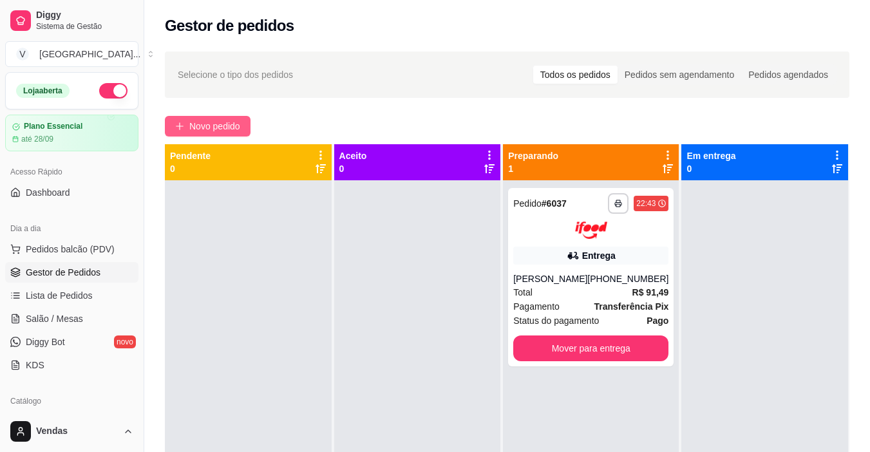
click at [208, 129] on span "Novo pedido" at bounding box center [214, 126] width 51 height 14
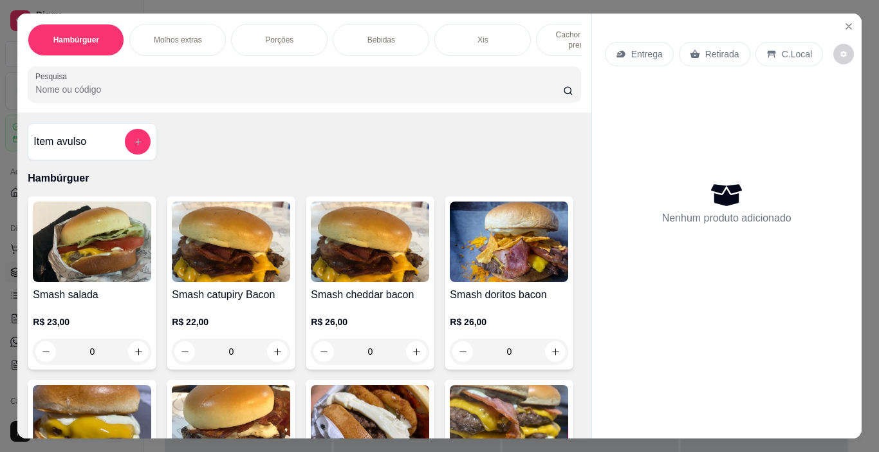
click at [631, 48] on p "Entrega" at bounding box center [647, 54] width 32 height 13
click at [849, 21] on icon "Close" at bounding box center [849, 26] width 10 height 10
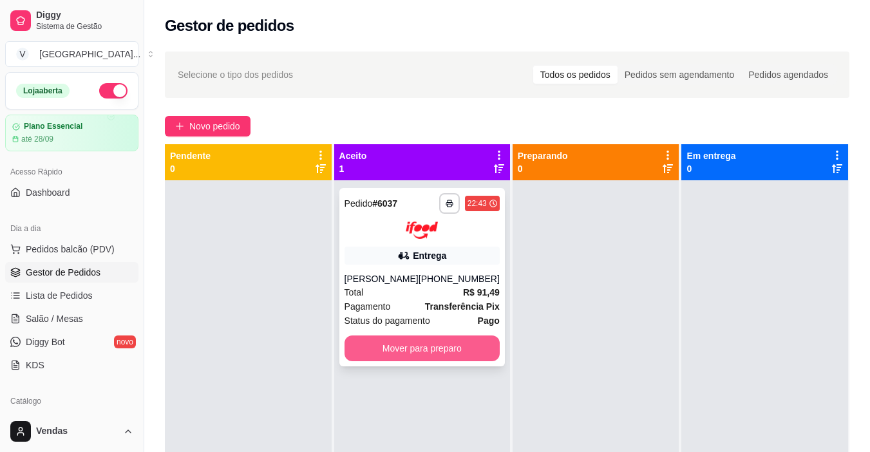
click at [413, 339] on button "Mover para preparo" at bounding box center [421, 348] width 155 height 26
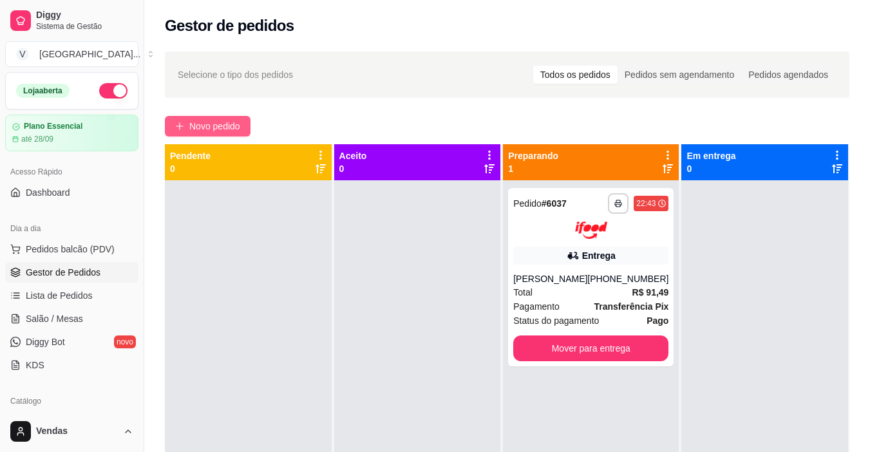
click at [242, 129] on button "Novo pedido" at bounding box center [208, 126] width 86 height 21
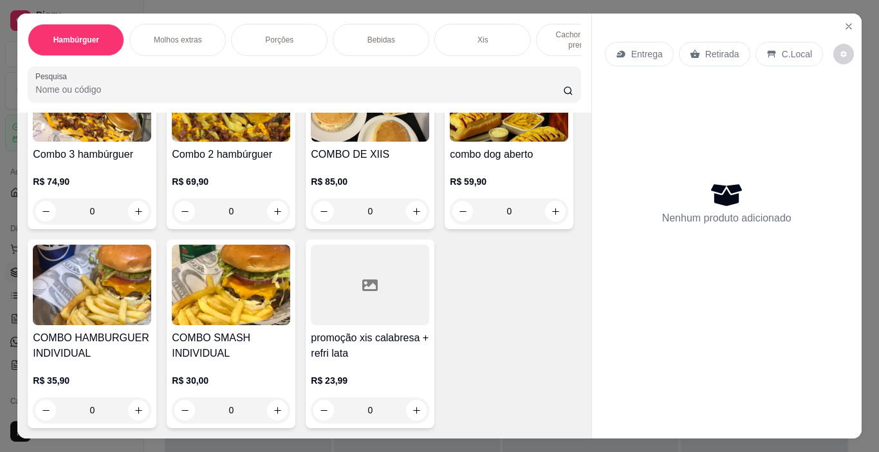
scroll to position [32, 0]
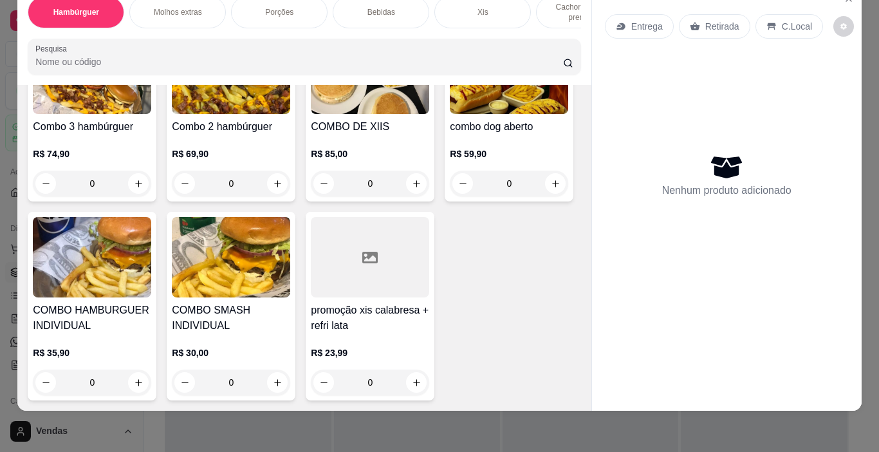
click at [151, 369] on div "0" at bounding box center [92, 382] width 118 height 26
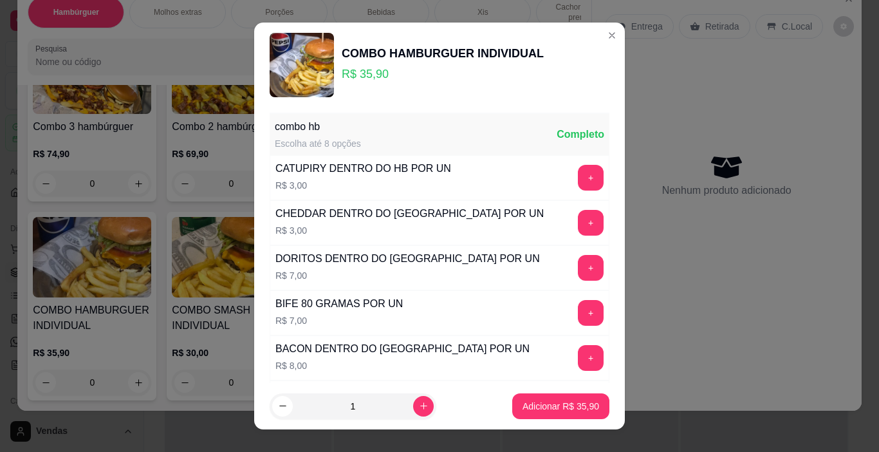
scroll to position [315, 0]
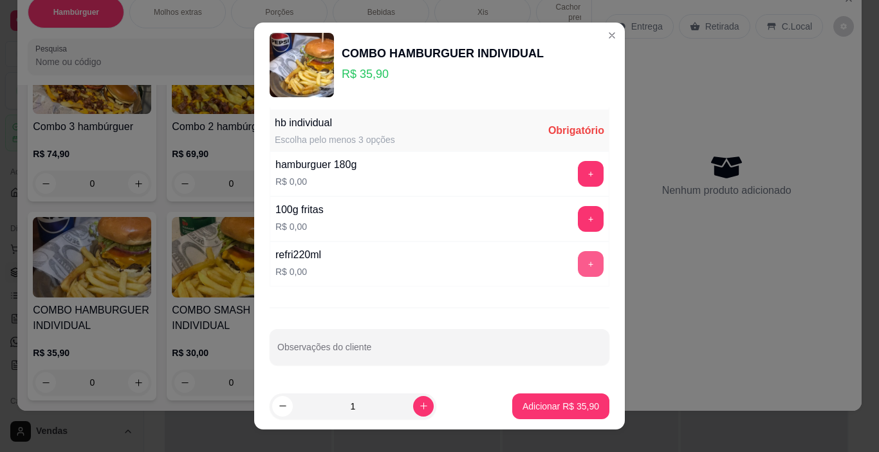
click at [578, 268] on button "+" at bounding box center [591, 264] width 26 height 26
click at [578, 220] on button "+" at bounding box center [591, 219] width 26 height 26
click at [578, 177] on button "+" at bounding box center [591, 174] width 26 height 26
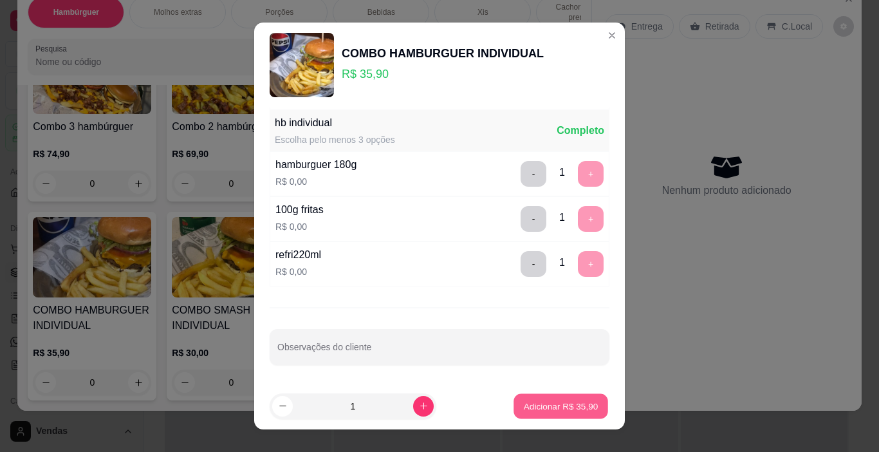
click at [555, 402] on p "Adicionar R$ 35,90" at bounding box center [561, 406] width 75 height 12
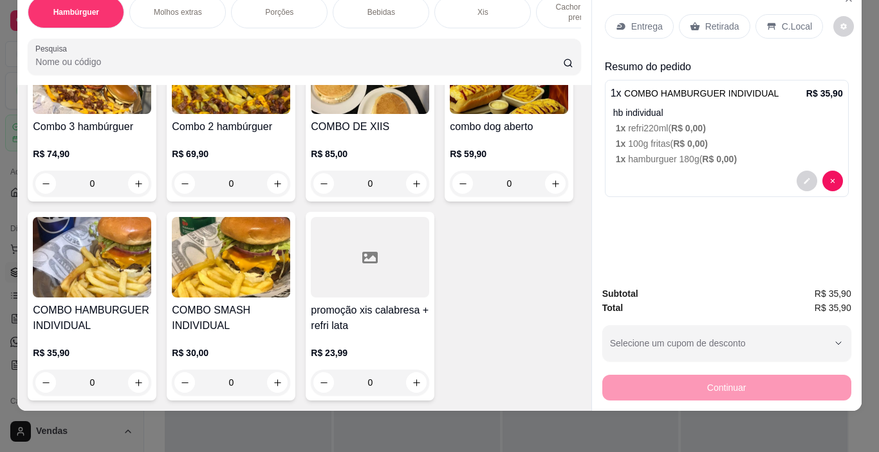
click at [647, 20] on p "Entrega" at bounding box center [647, 26] width 32 height 13
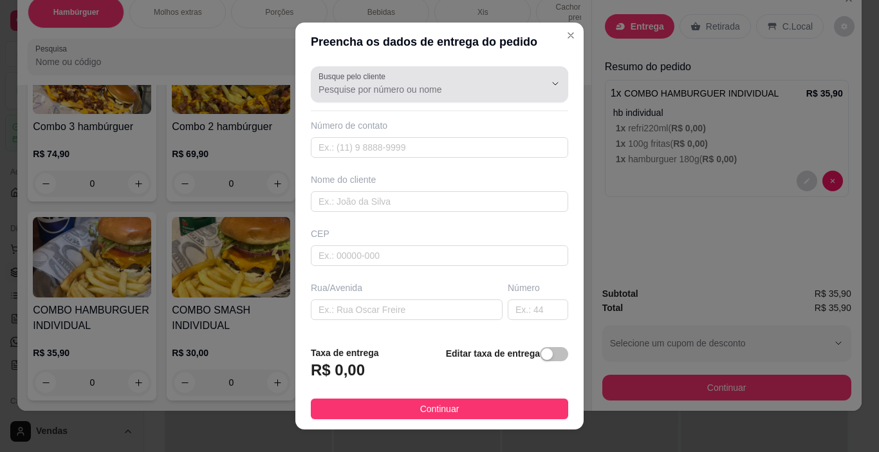
click at [368, 87] on input "Busque pelo cliente" at bounding box center [422, 89] width 206 height 13
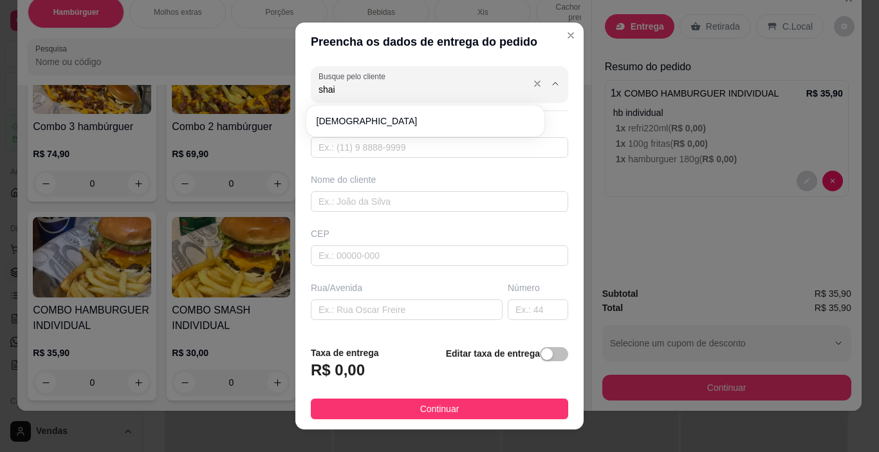
click at [368, 120] on span "[DEMOGRAPHIC_DATA]" at bounding box center [419, 121] width 205 height 13
type input "[DEMOGRAPHIC_DATA]"
type input "51989235721"
type input "[DEMOGRAPHIC_DATA]"
type input "90250861"
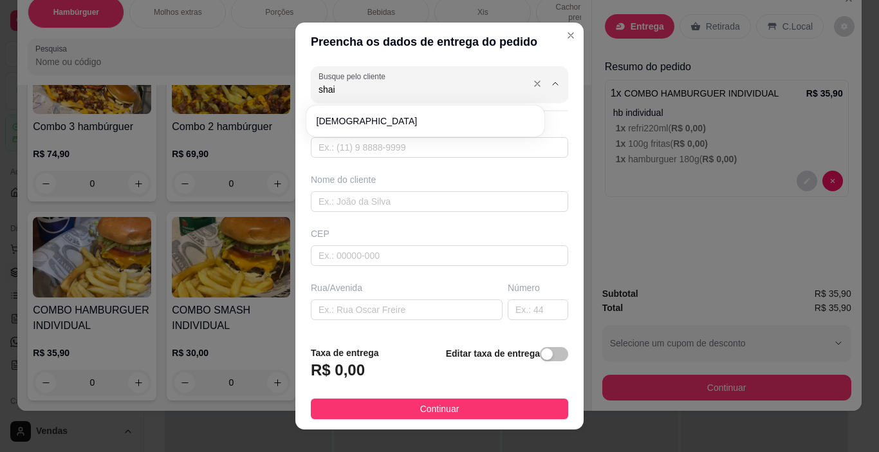
type input "Acesso B Cinco"
type input "91"
type input "Farrapos"
type input "[GEOGRAPHIC_DATA]"
type input "creche"
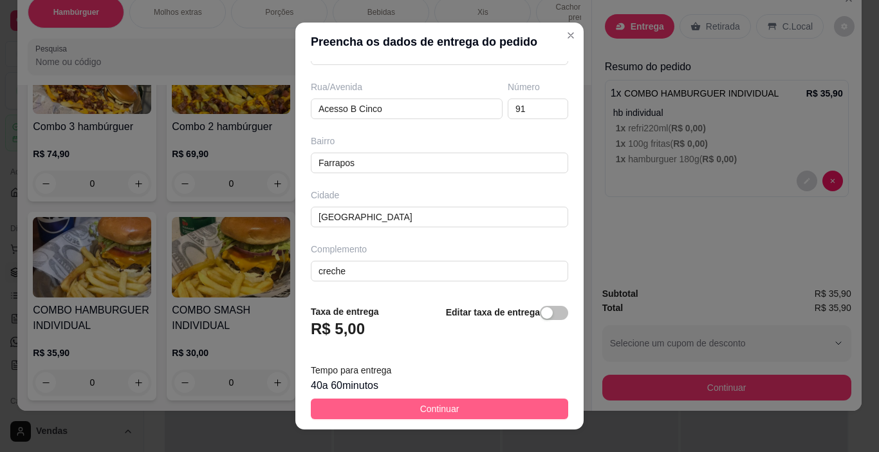
scroll to position [19, 0]
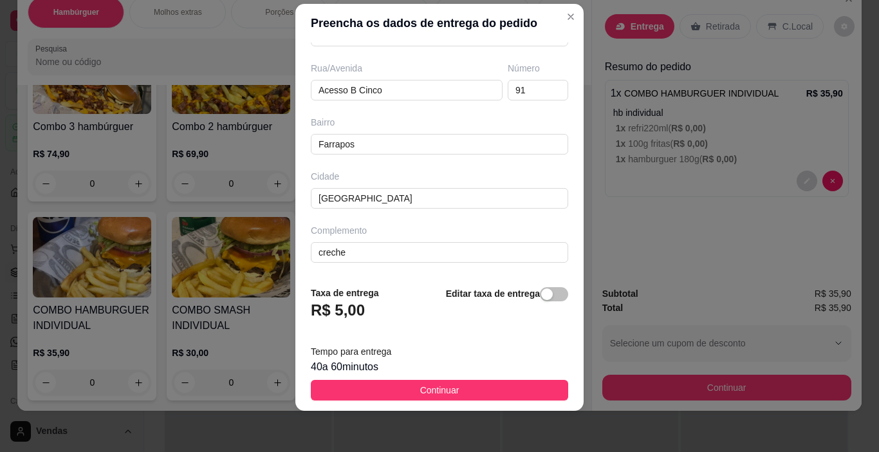
click at [431, 391] on span "Continuar" at bounding box center [439, 390] width 39 height 14
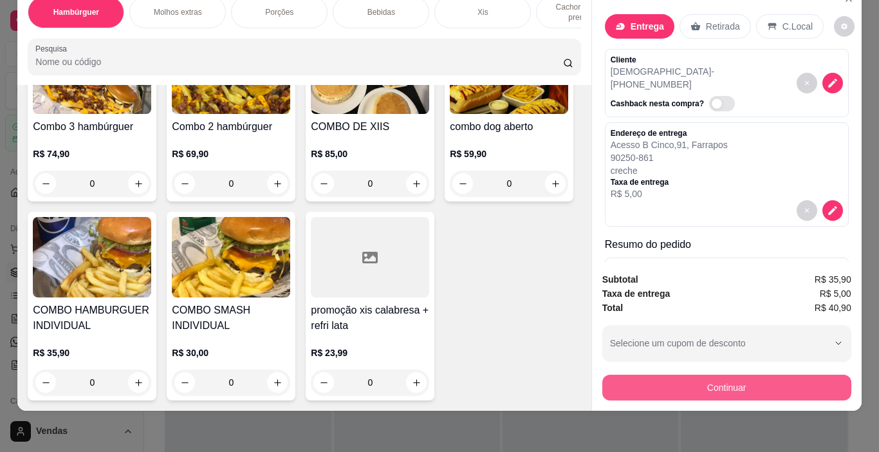
click at [678, 375] on button "Continuar" at bounding box center [726, 388] width 249 height 26
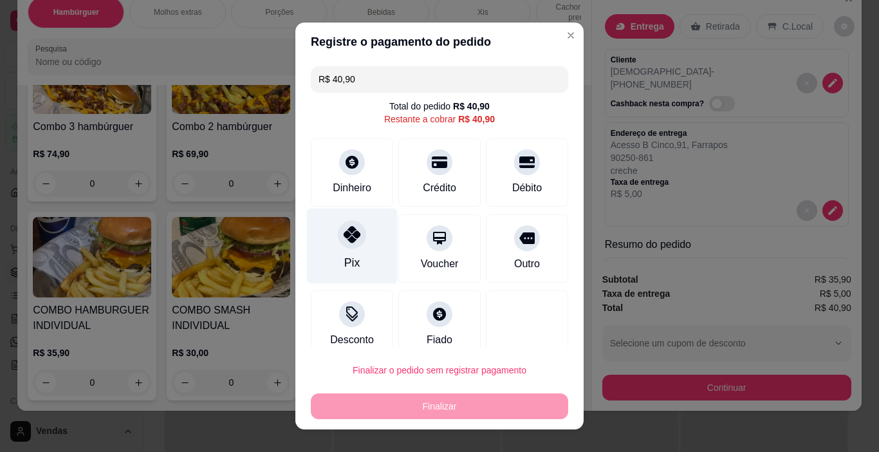
click at [348, 258] on div "Pix" at bounding box center [351, 262] width 15 height 17
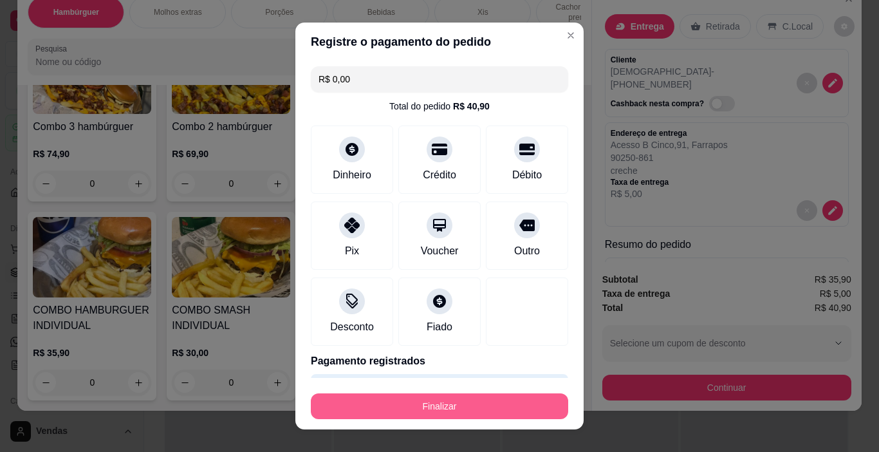
click at [380, 408] on button "Finalizar" at bounding box center [439, 406] width 257 height 26
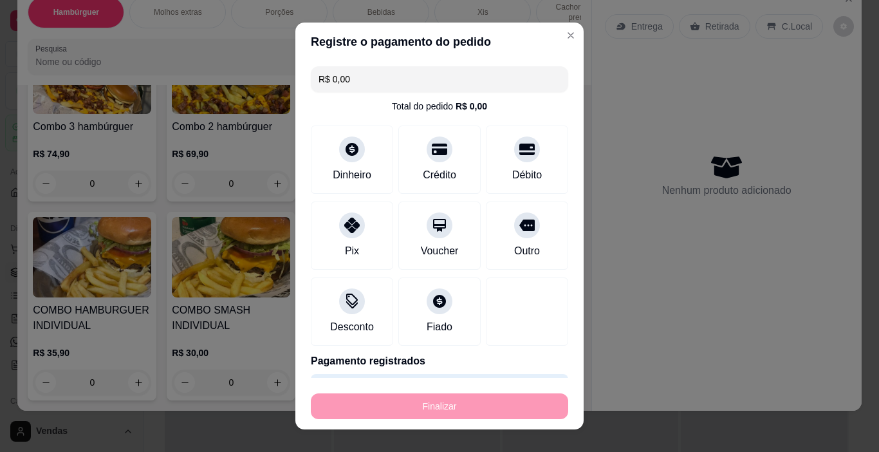
type input "-R$ 40,90"
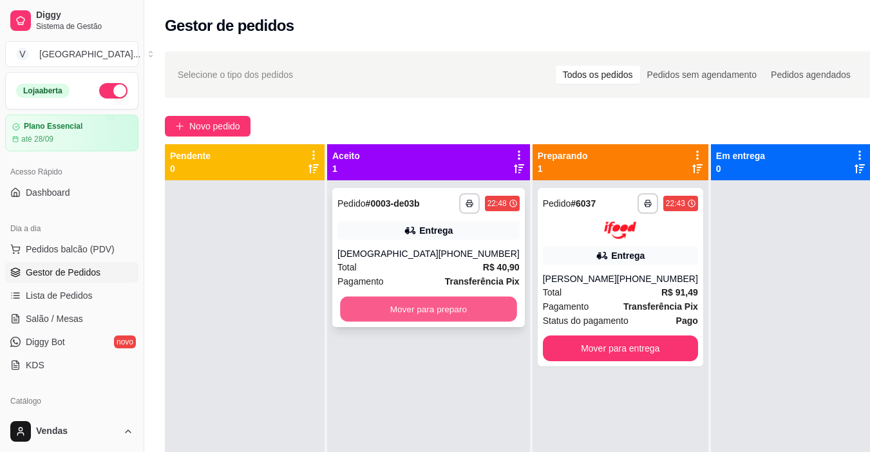
click at [440, 311] on button "Mover para preparo" at bounding box center [428, 309] width 176 height 25
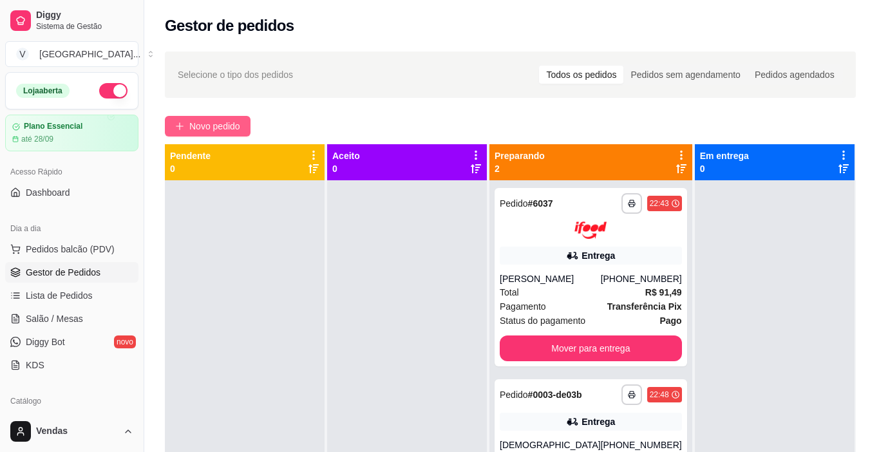
click at [210, 126] on span "Novo pedido" at bounding box center [214, 126] width 51 height 14
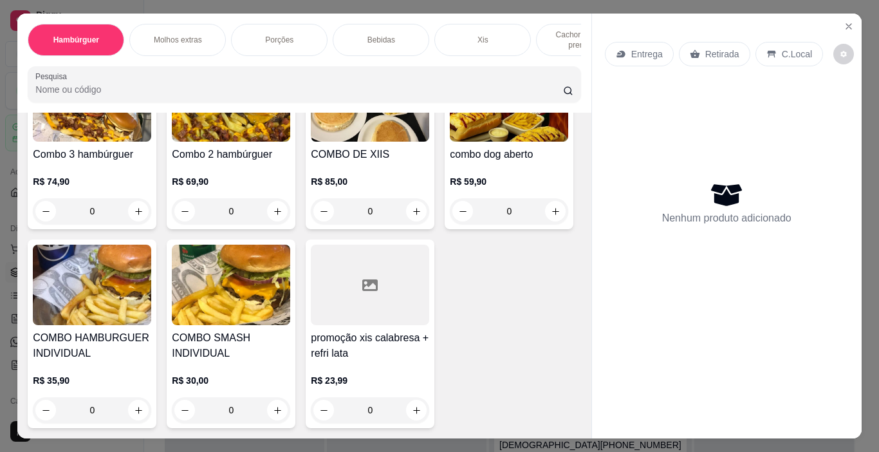
scroll to position [3311, 0]
click at [290, 397] on div "0" at bounding box center [231, 410] width 118 height 26
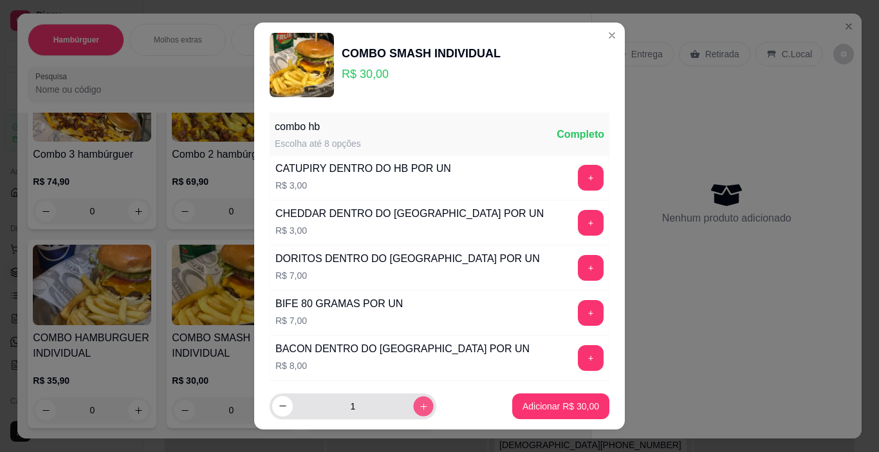
click at [419, 402] on icon "increase-product-quantity" at bounding box center [424, 407] width 10 height 10
type input "2"
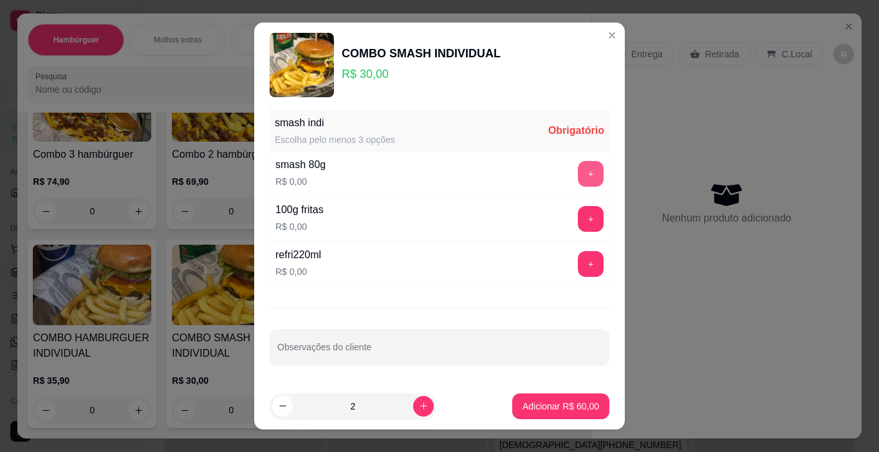
click at [578, 172] on button "+" at bounding box center [591, 174] width 26 height 26
click at [579, 221] on button "+" at bounding box center [591, 219] width 25 height 25
click at [578, 268] on button "+" at bounding box center [591, 264] width 26 height 26
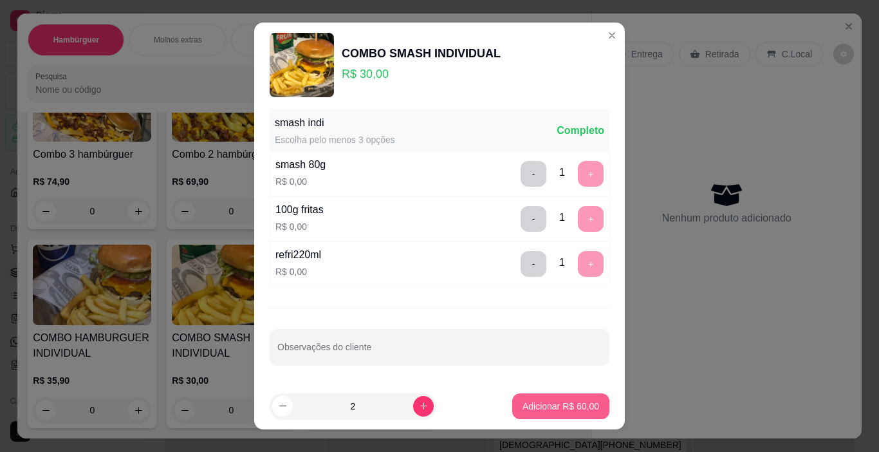
click at [539, 407] on p "Adicionar R$ 60,00" at bounding box center [561, 406] width 77 height 13
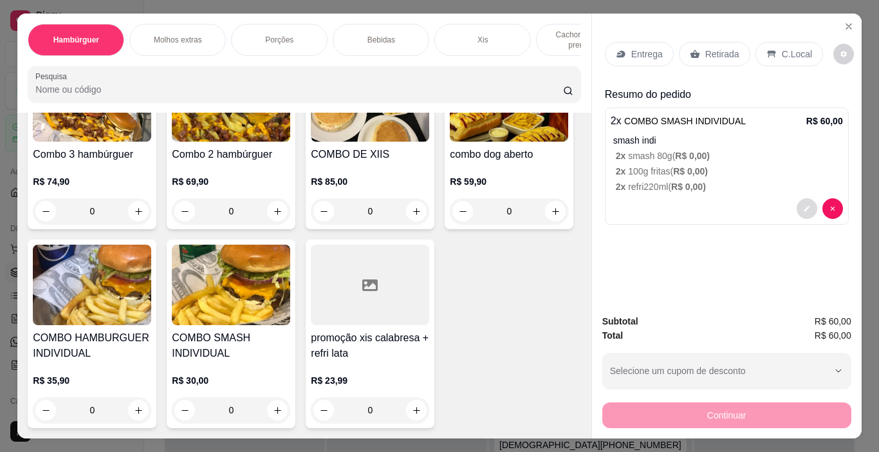
click at [803, 205] on icon "decrease-product-quantity" at bounding box center [807, 209] width 8 height 8
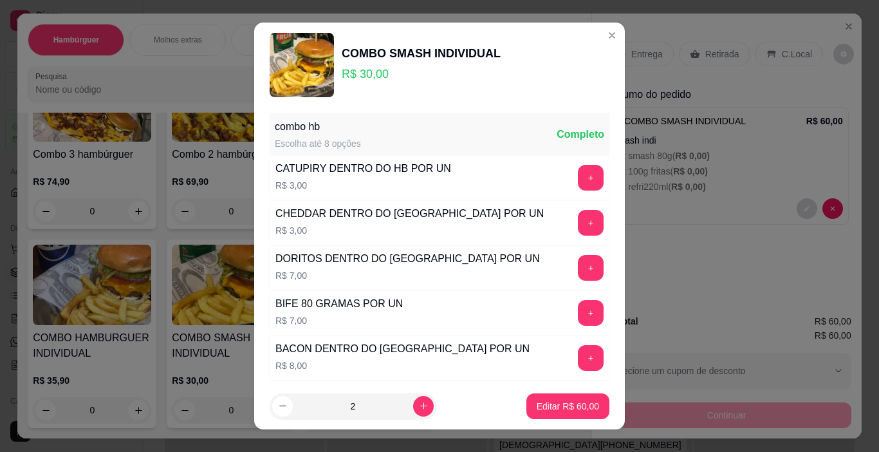
scroll to position [64, 0]
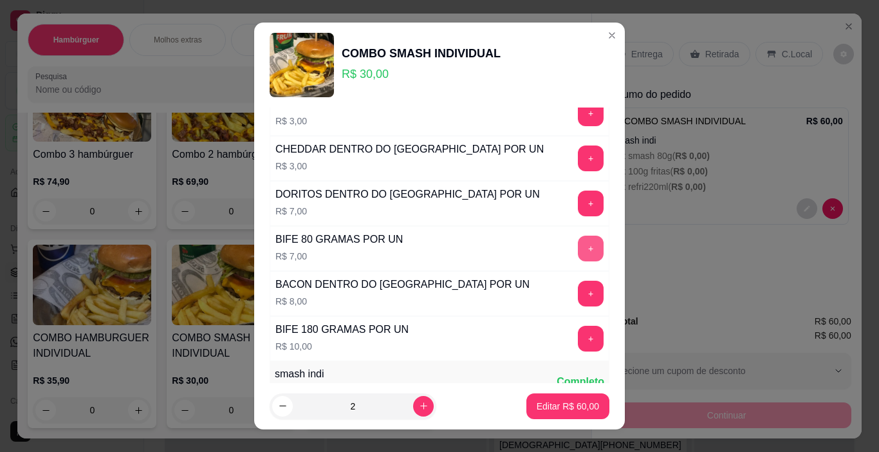
click at [578, 244] on button "+" at bounding box center [591, 249] width 26 height 26
click at [569, 405] on p "Editar R$ 74,00" at bounding box center [567, 406] width 60 height 12
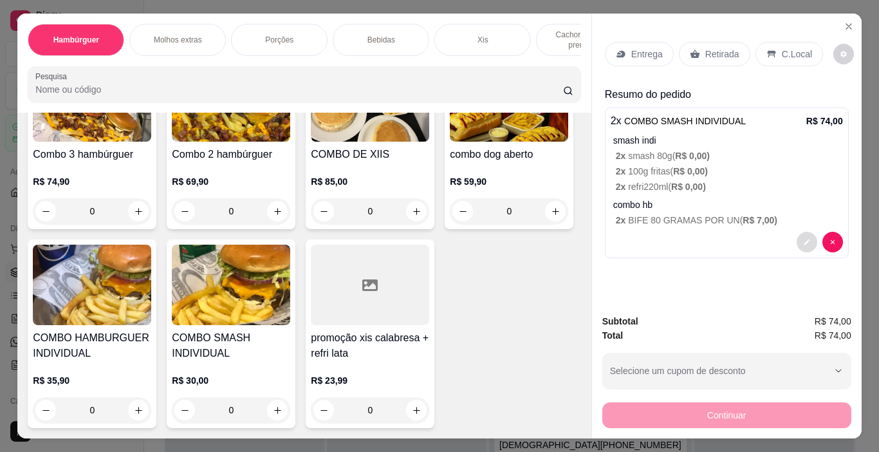
click at [808, 233] on button "decrease-product-quantity" at bounding box center [807, 242] width 21 height 21
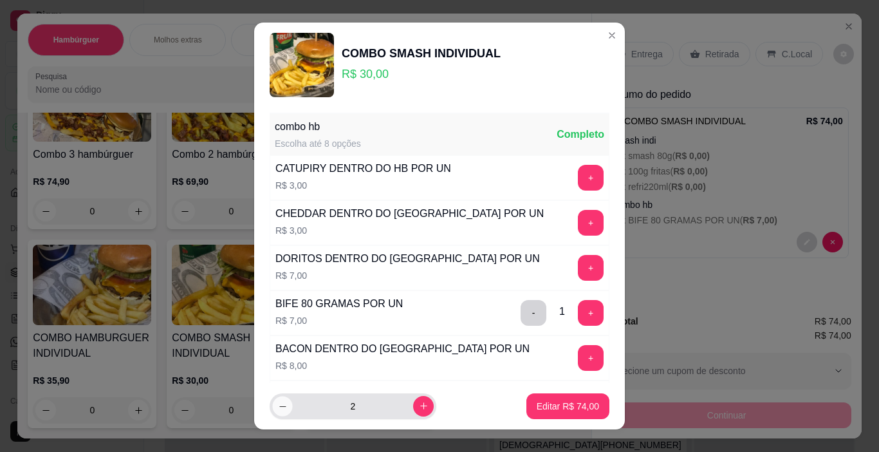
click at [278, 409] on icon "decrease-product-quantity" at bounding box center [283, 407] width 10 height 10
type input "1"
click at [548, 405] on p "Editar R$ 37,00" at bounding box center [568, 406] width 62 height 13
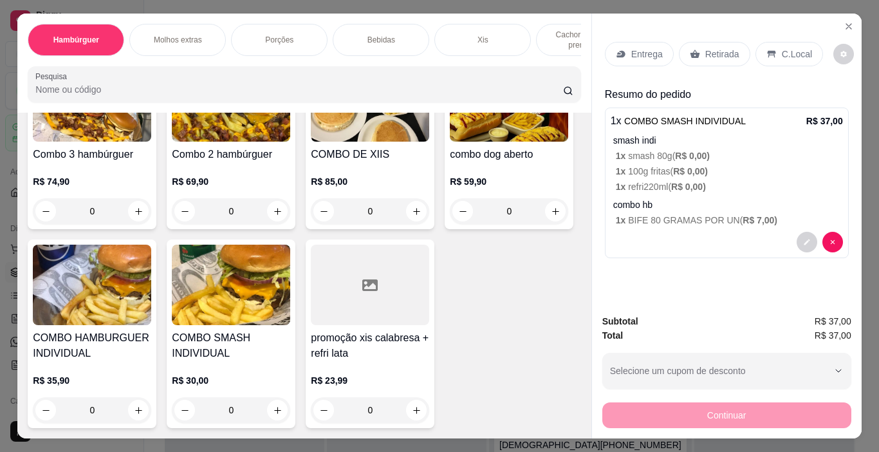
scroll to position [32, 0]
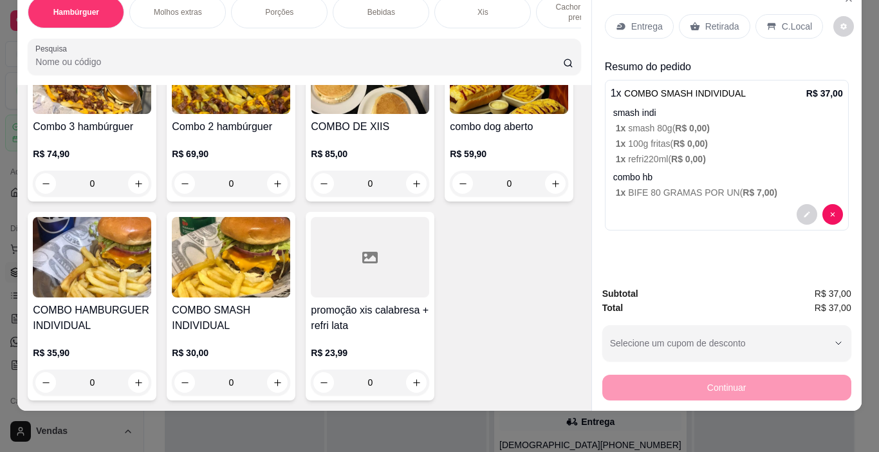
click at [290, 369] on div "0" at bounding box center [231, 382] width 118 height 26
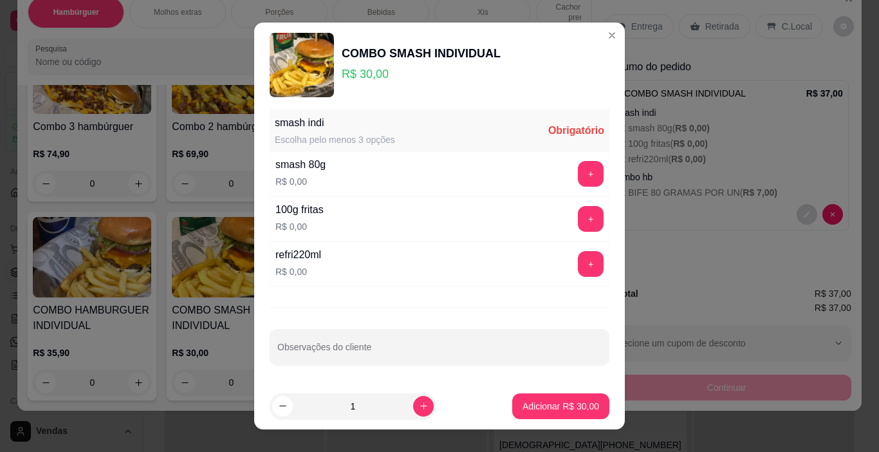
scroll to position [19, 0]
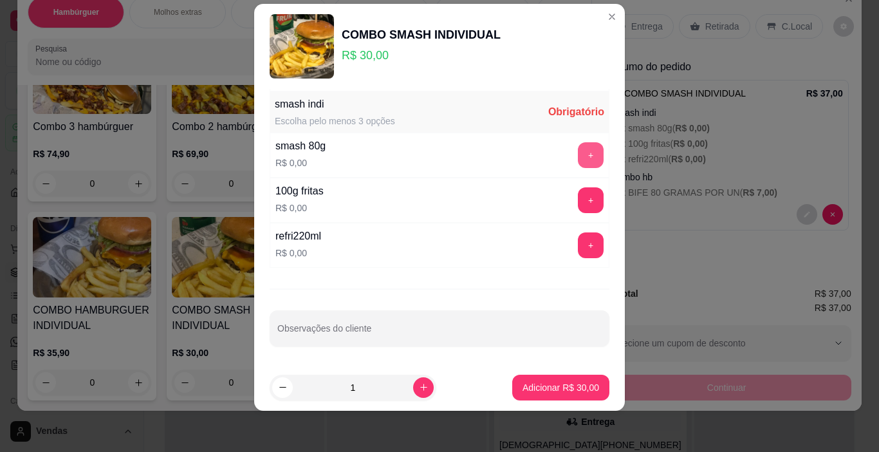
click at [578, 149] on button "+" at bounding box center [591, 155] width 26 height 26
click at [578, 203] on button "+" at bounding box center [591, 200] width 26 height 26
click at [578, 248] on button "+" at bounding box center [591, 245] width 26 height 26
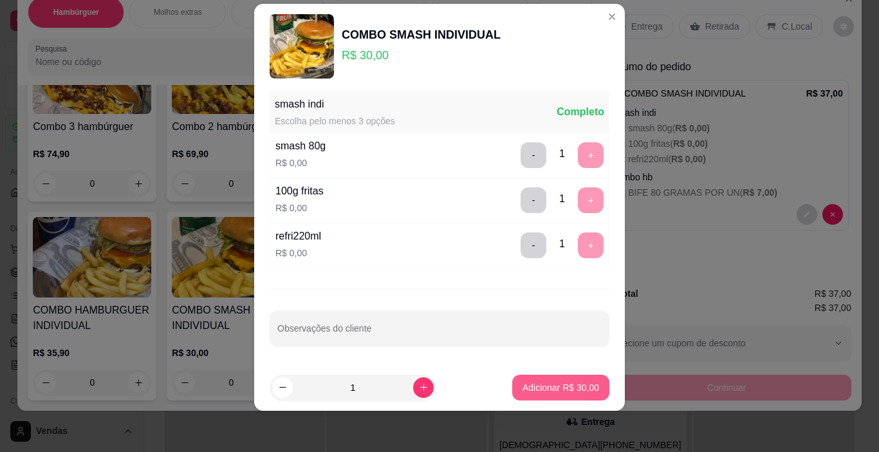
click at [559, 389] on p "Adicionar R$ 30,00" at bounding box center [561, 387] width 77 height 13
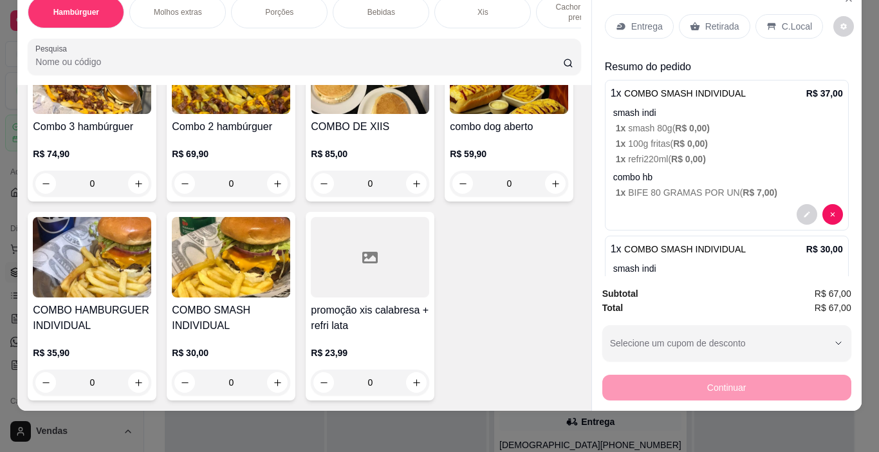
click at [631, 24] on div "Entrega" at bounding box center [639, 26] width 69 height 24
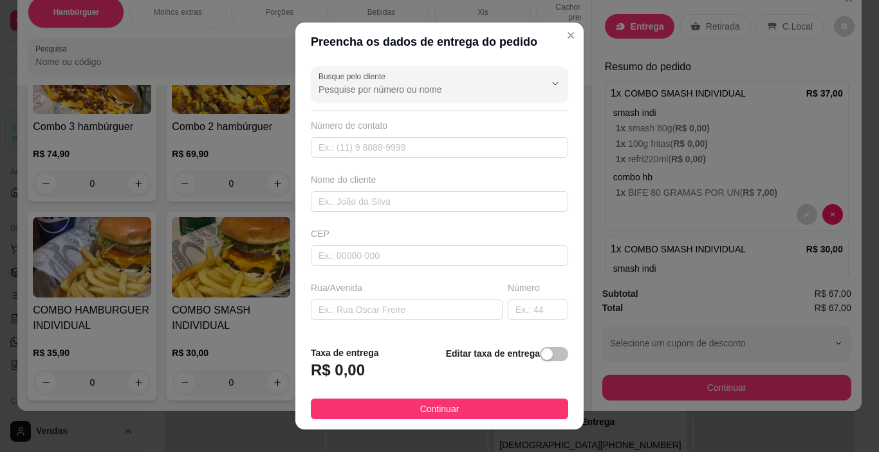
scroll to position [160, 0]
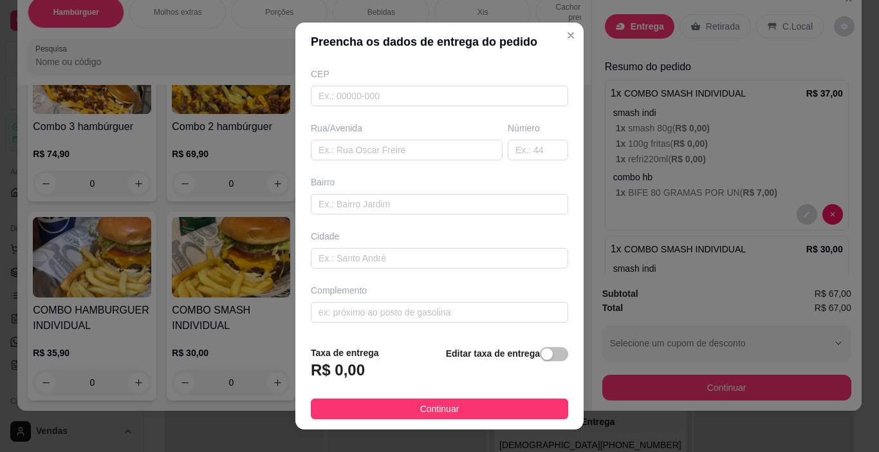
click at [545, 354] on div "Editar taxa de entrega" at bounding box center [507, 367] width 122 height 42
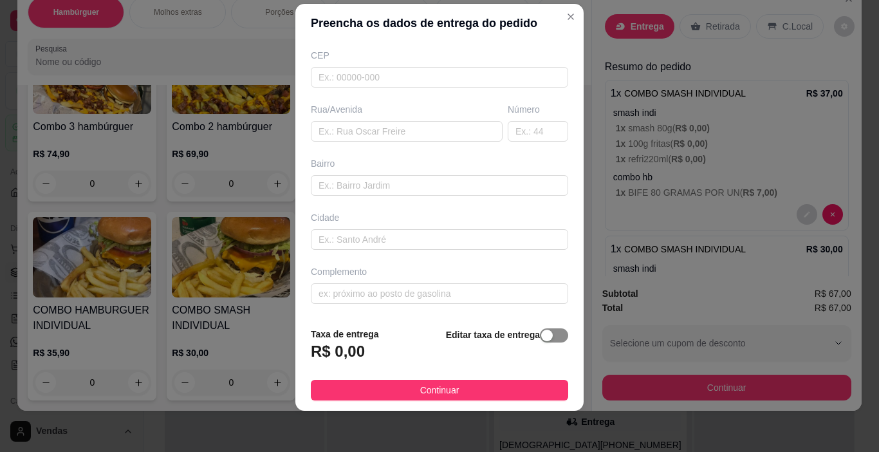
click at [548, 335] on span "button" at bounding box center [554, 335] width 28 height 14
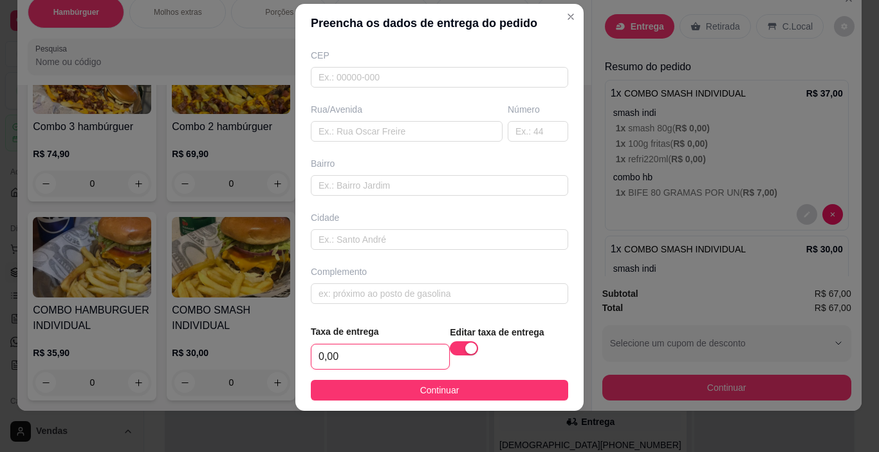
click at [380, 349] on input "0,00" at bounding box center [381, 356] width 138 height 24
type input "5,00"
click at [396, 391] on button "Continuar" at bounding box center [439, 390] width 257 height 21
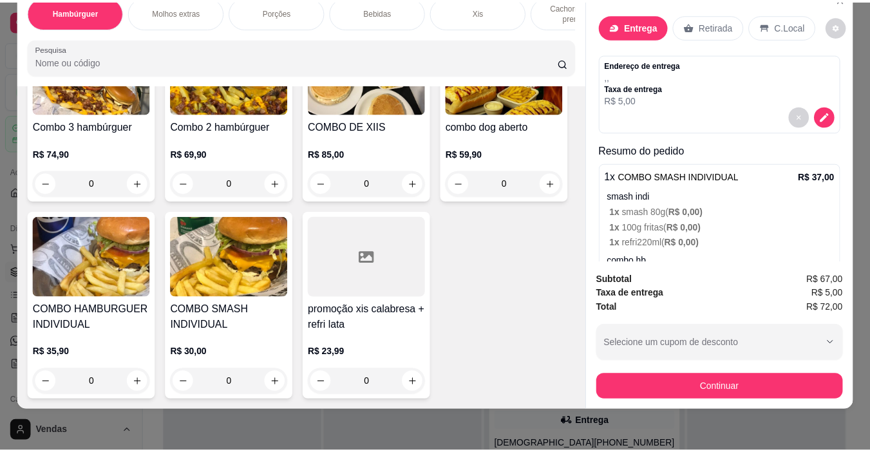
scroll to position [192, 0]
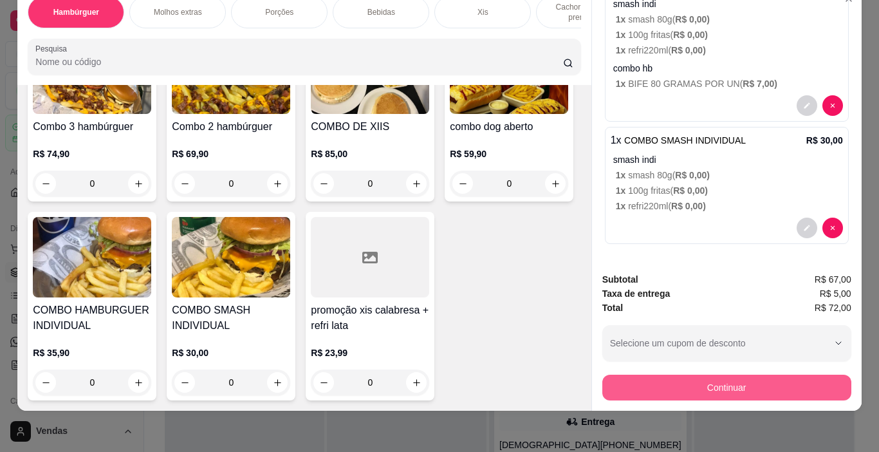
click at [692, 384] on button "Continuar" at bounding box center [726, 388] width 249 height 26
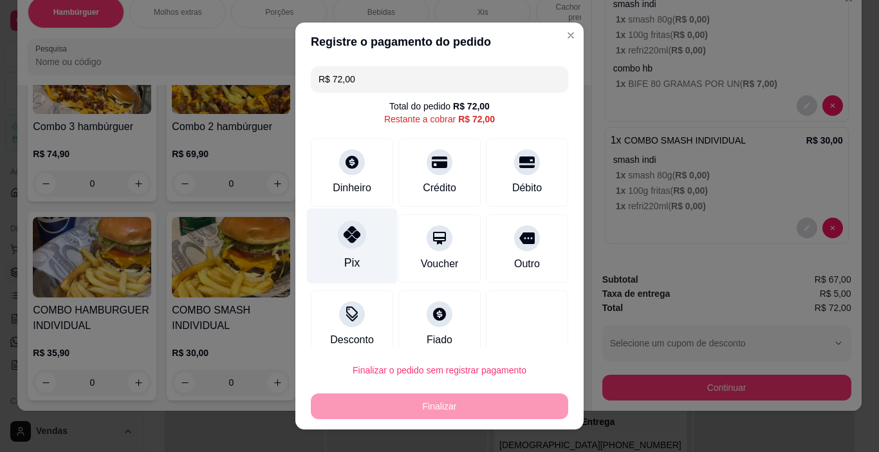
click at [360, 256] on div "Pix" at bounding box center [352, 246] width 91 height 75
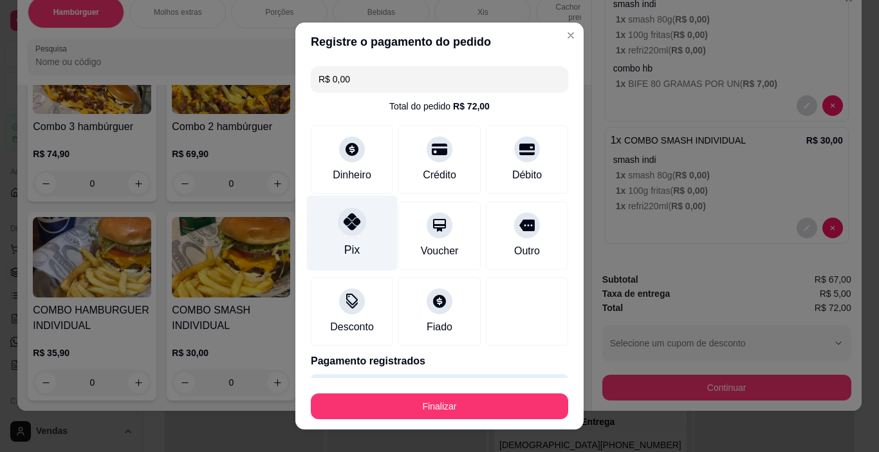
type input "R$ 0,00"
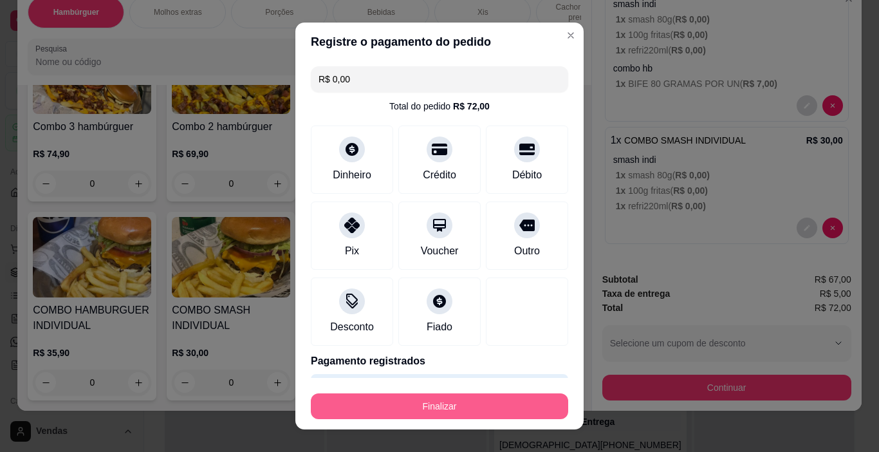
click at [408, 409] on button "Finalizar" at bounding box center [439, 406] width 257 height 26
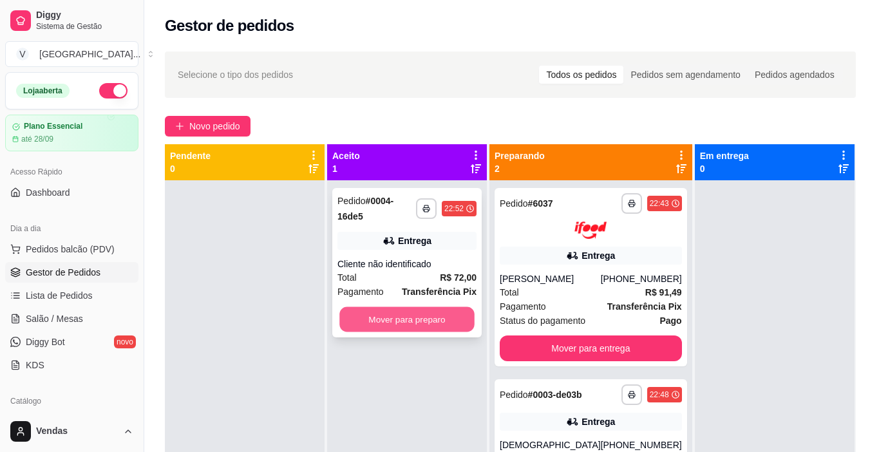
click at [418, 311] on button "Mover para preparo" at bounding box center [406, 319] width 135 height 25
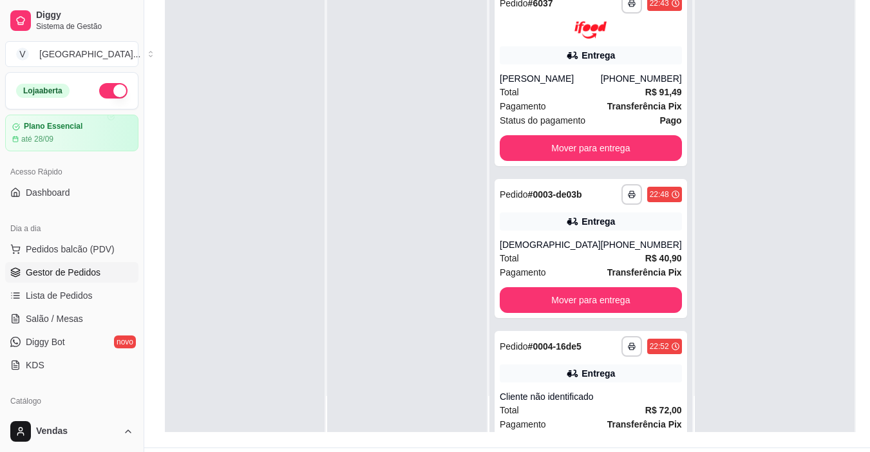
scroll to position [196, 0]
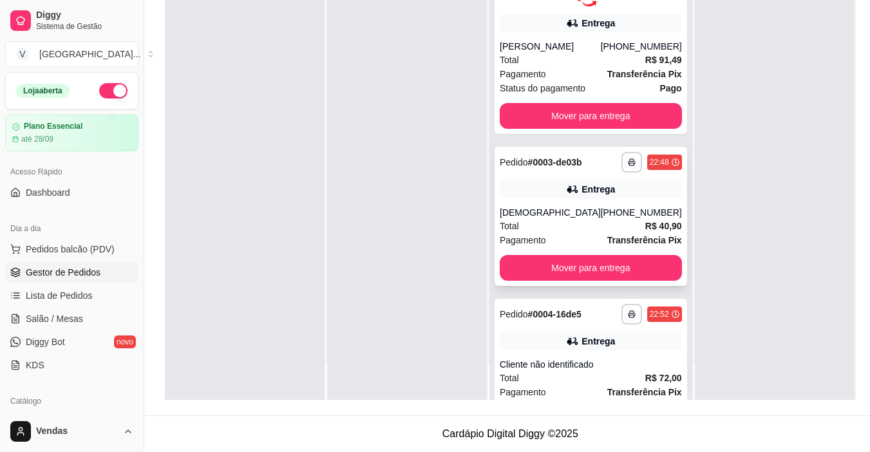
click at [548, 219] on div "[DEMOGRAPHIC_DATA]" at bounding box center [549, 212] width 101 height 13
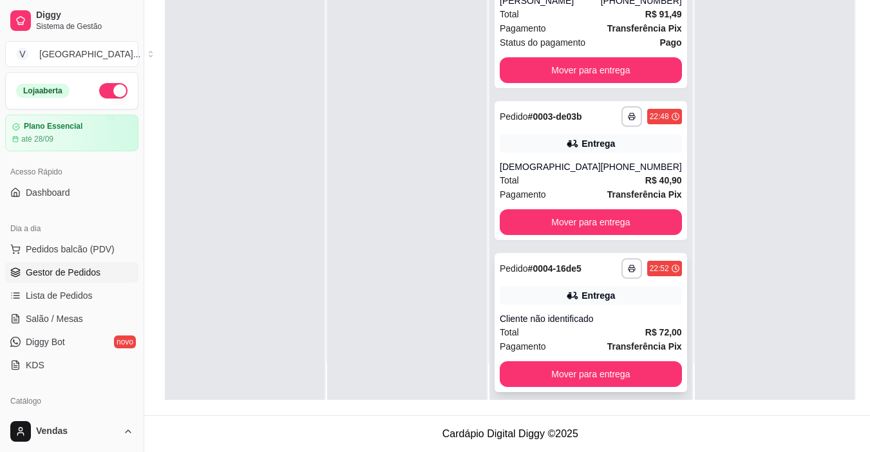
scroll to position [77, 0]
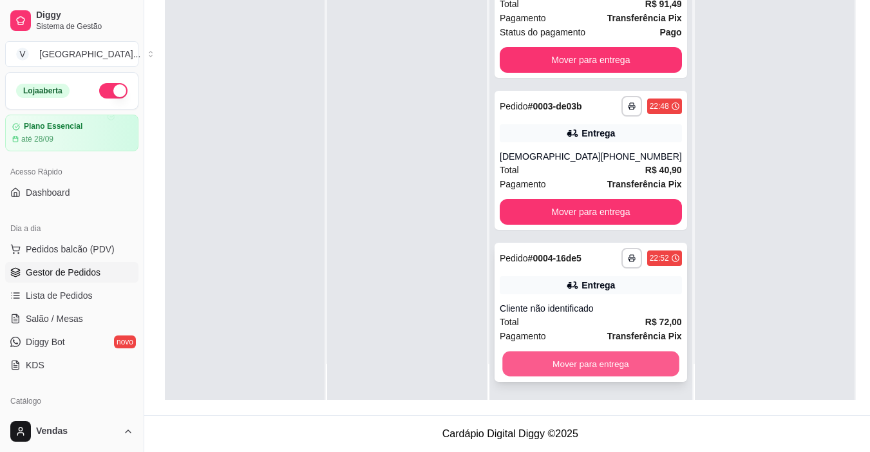
click at [554, 364] on button "Mover para entrega" at bounding box center [590, 363] width 176 height 25
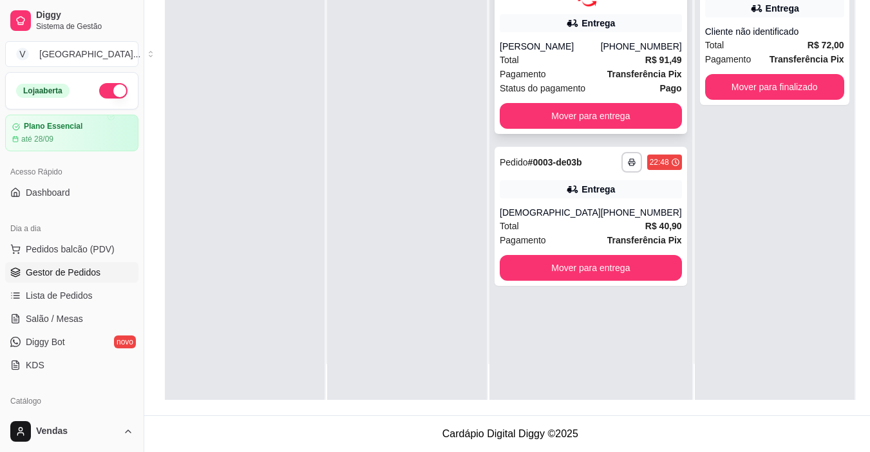
scroll to position [0, 0]
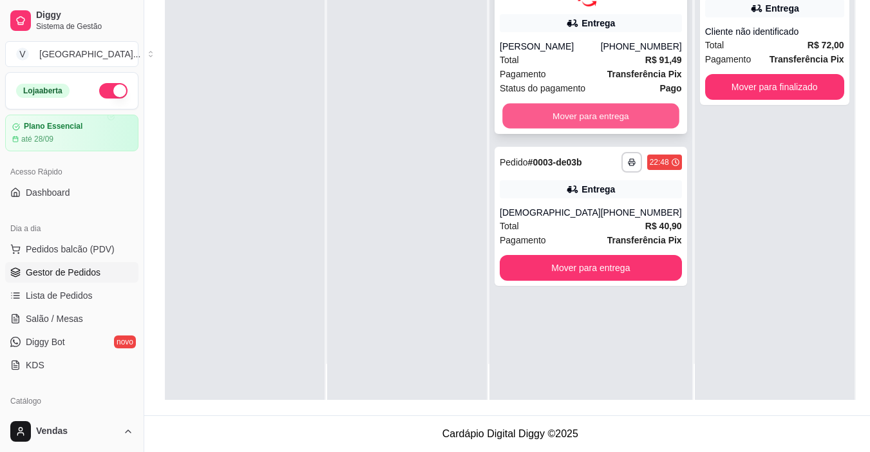
click at [582, 124] on button "Mover para entrega" at bounding box center [590, 115] width 176 height 25
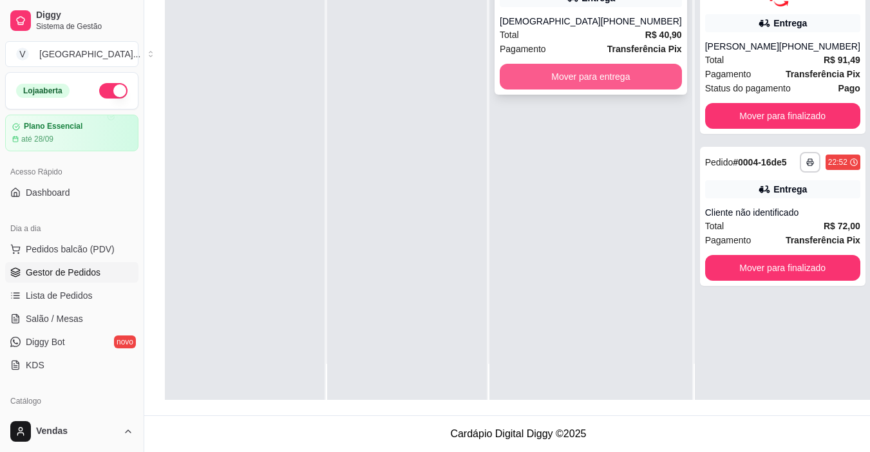
click at [600, 76] on button "Mover para entrega" at bounding box center [590, 77] width 182 height 26
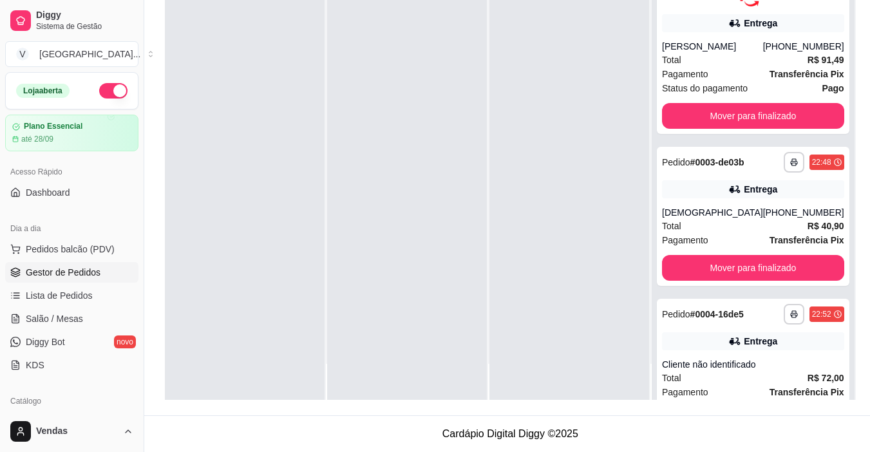
drag, startPoint x: 590, startPoint y: 113, endPoint x: 322, endPoint y: 198, distance: 280.9
click at [312, 225] on div "**********" at bounding box center [510, 174] width 691 height 452
click at [343, 167] on div at bounding box center [407, 174] width 160 height 452
click at [348, 162] on div at bounding box center [407, 174] width 160 height 452
click at [355, 164] on div at bounding box center [407, 174] width 160 height 452
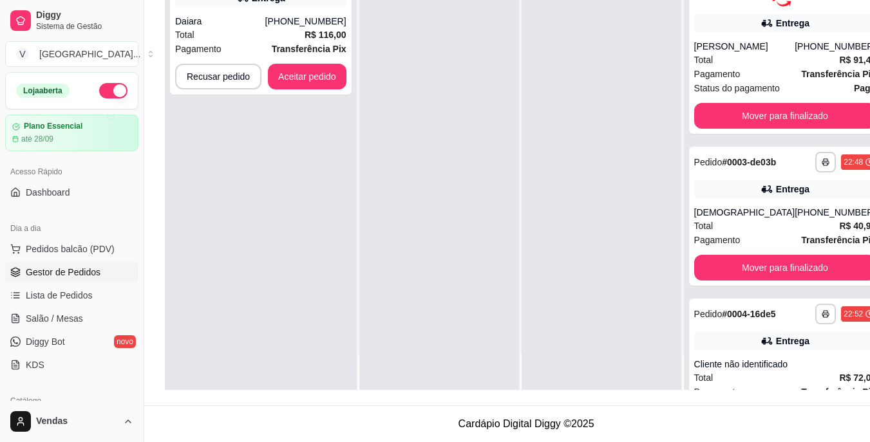
click at [355, 164] on div "**********" at bounding box center [261, 169] width 192 height 442
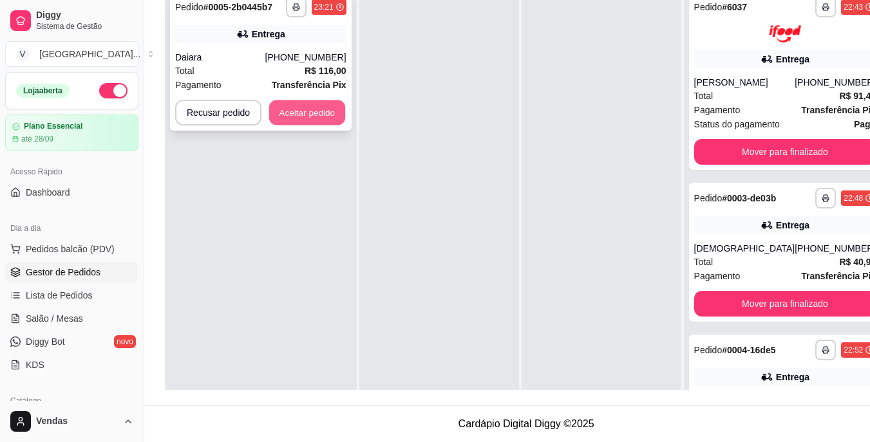
click at [344, 110] on div "Recusar pedido Aceitar pedido" at bounding box center [260, 113] width 171 height 26
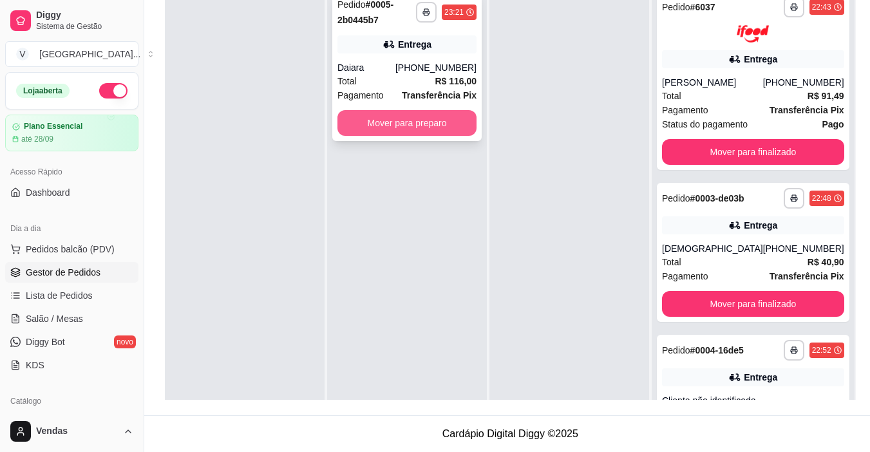
click at [395, 122] on button "Mover para preparo" at bounding box center [406, 123] width 139 height 26
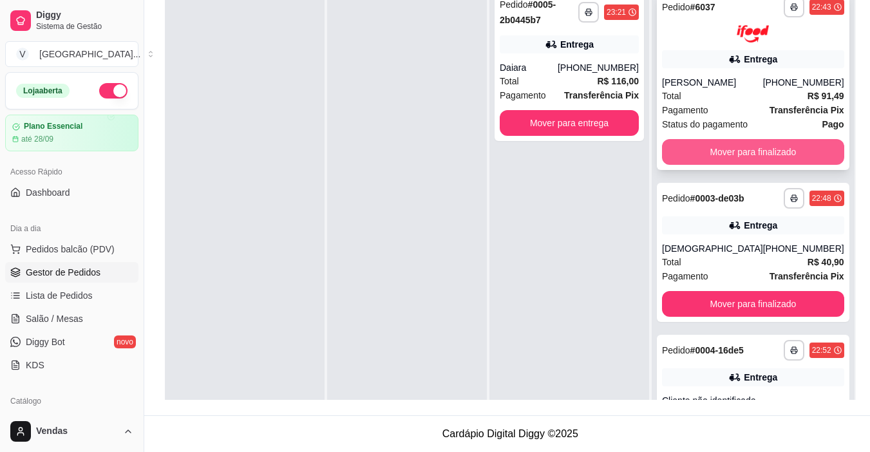
click at [758, 155] on button "Mover para finalizado" at bounding box center [753, 152] width 182 height 26
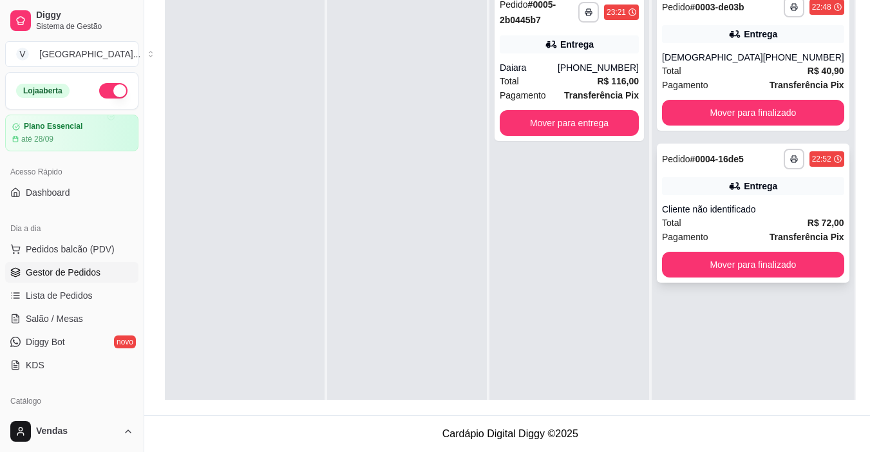
click at [743, 155] on strong "# 0004-16de5" at bounding box center [716, 159] width 53 height 10
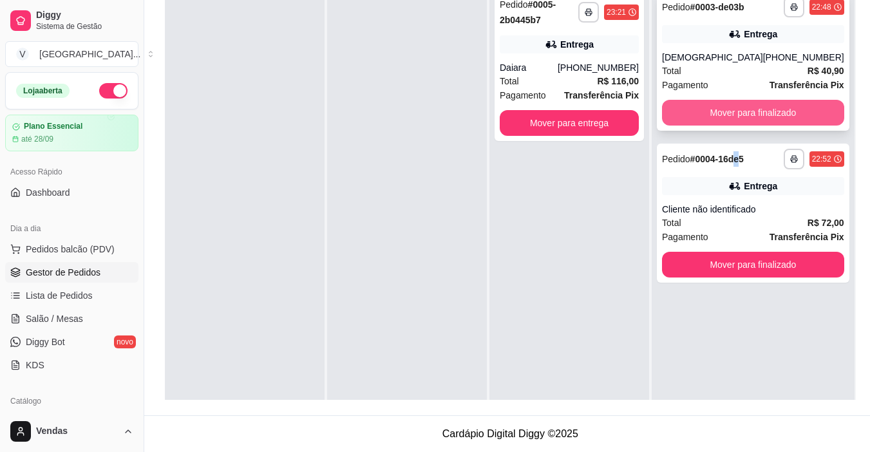
click at [765, 109] on button "Mover para finalizado" at bounding box center [753, 113] width 182 height 26
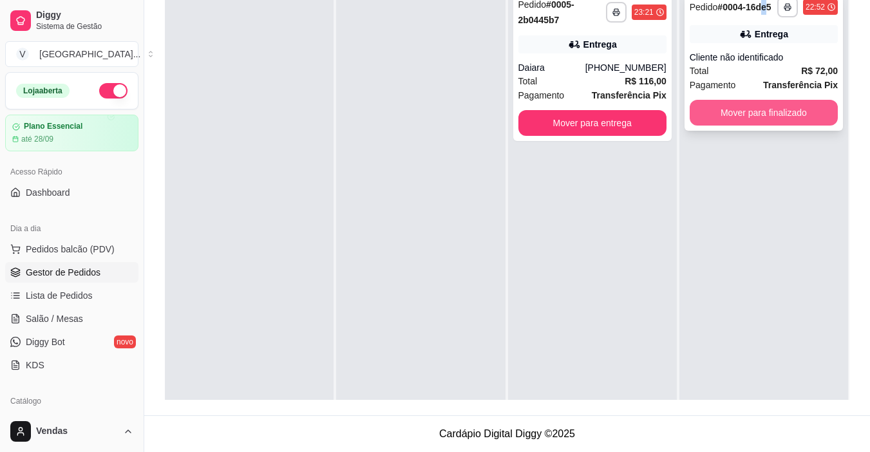
click at [764, 107] on button "Mover para finalizado" at bounding box center [763, 113] width 148 height 26
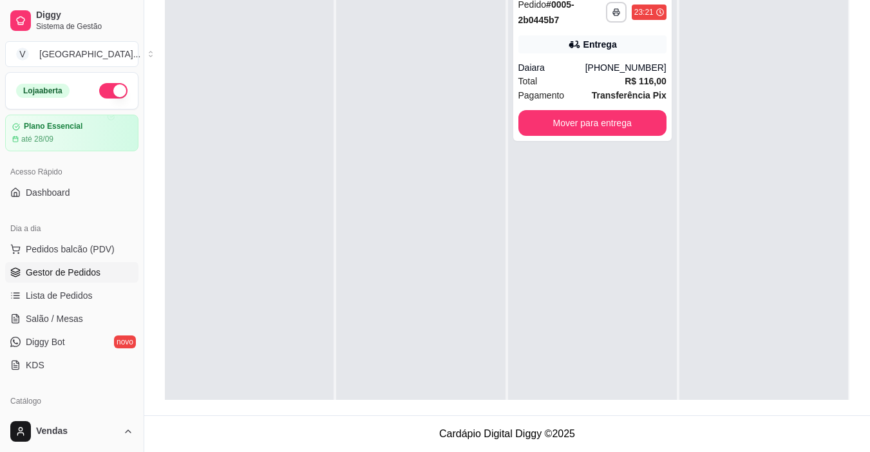
drag, startPoint x: 519, startPoint y: 234, endPoint x: 554, endPoint y: 187, distance: 57.9
click at [526, 218] on div "**********" at bounding box center [592, 210] width 169 height 452
click at [634, 122] on button "Mover para entrega" at bounding box center [592, 123] width 144 height 25
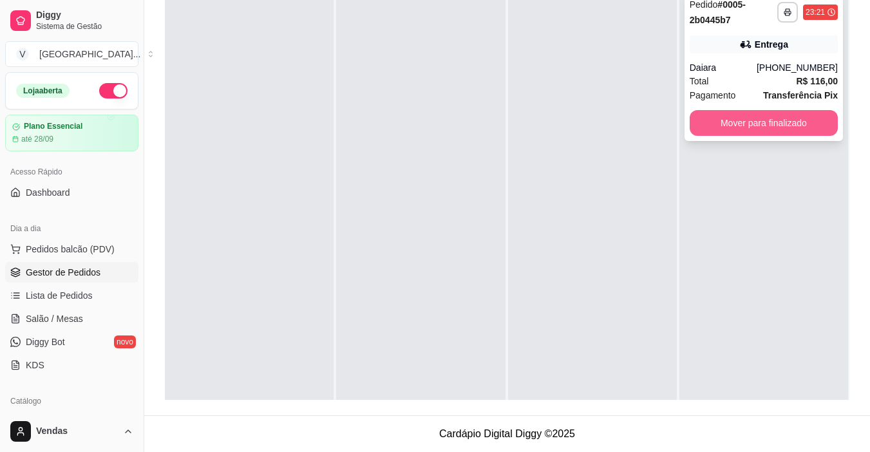
click at [726, 129] on button "Mover para finalizado" at bounding box center [763, 123] width 148 height 26
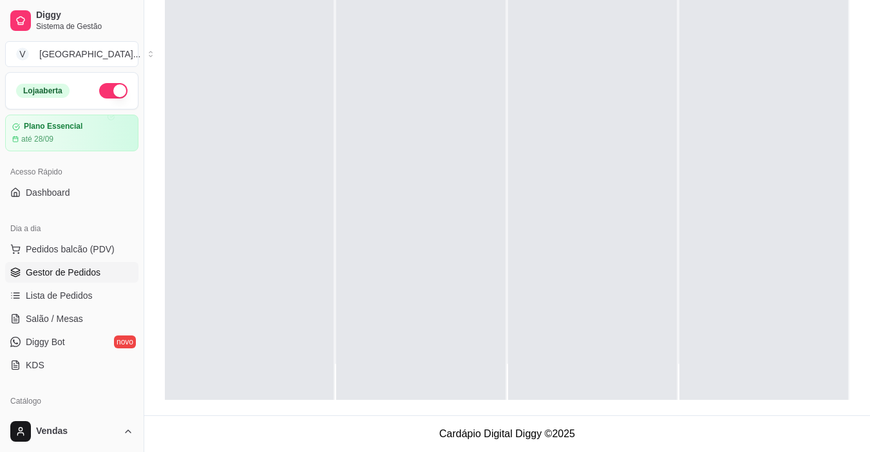
click at [99, 92] on button "button" at bounding box center [113, 90] width 28 height 15
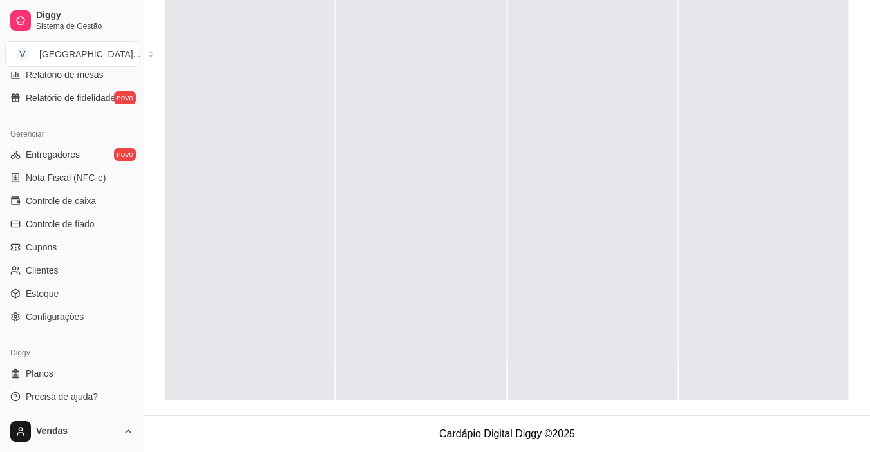
scroll to position [474, 0]
click at [67, 191] on link "Controle de caixa" at bounding box center [71, 199] width 133 height 21
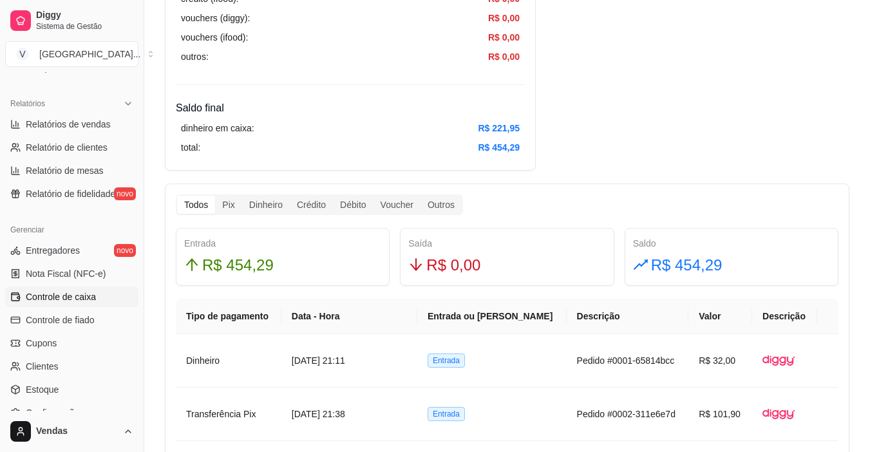
scroll to position [281, 0]
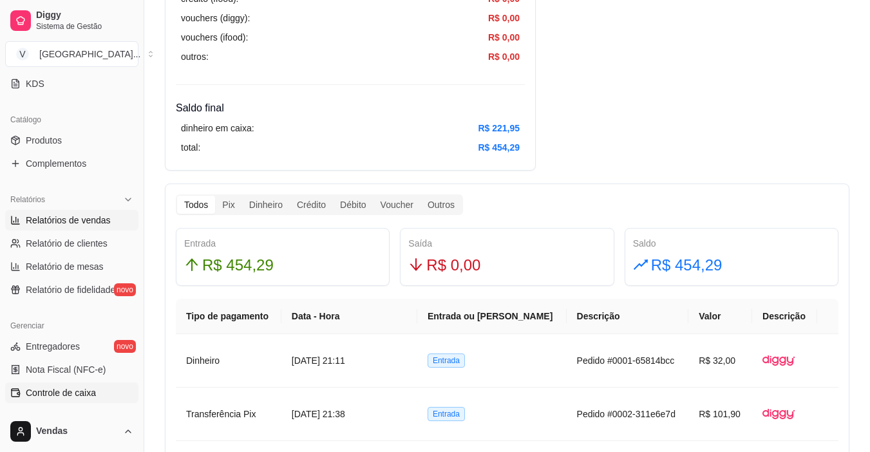
click at [75, 223] on span "Relatórios de vendas" at bounding box center [68, 220] width 85 height 13
select select "ALL"
select select "0"
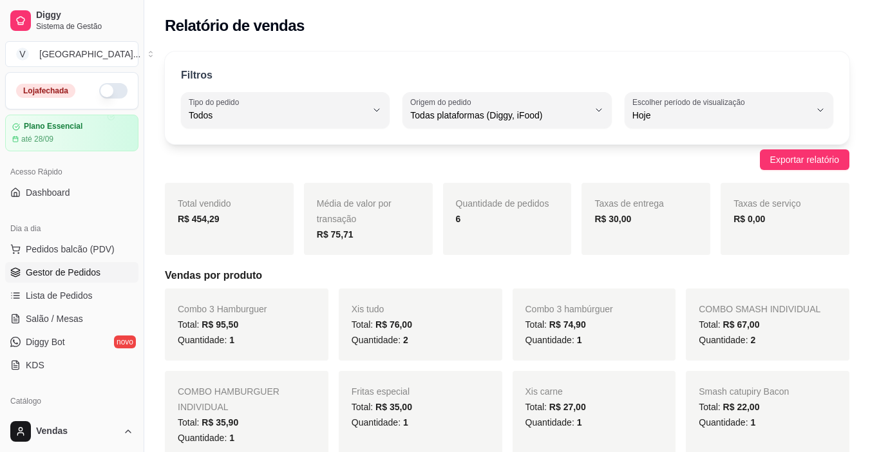
click at [80, 272] on span "Gestor de Pedidos" at bounding box center [63, 272] width 75 height 13
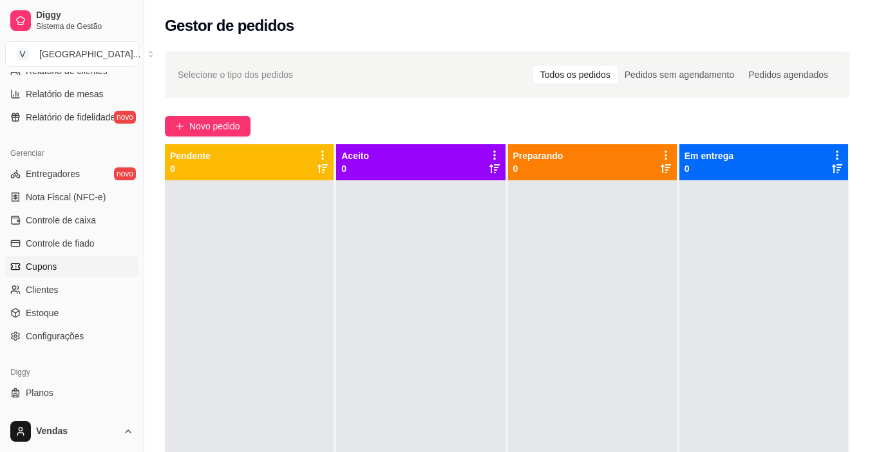
scroll to position [474, 0]
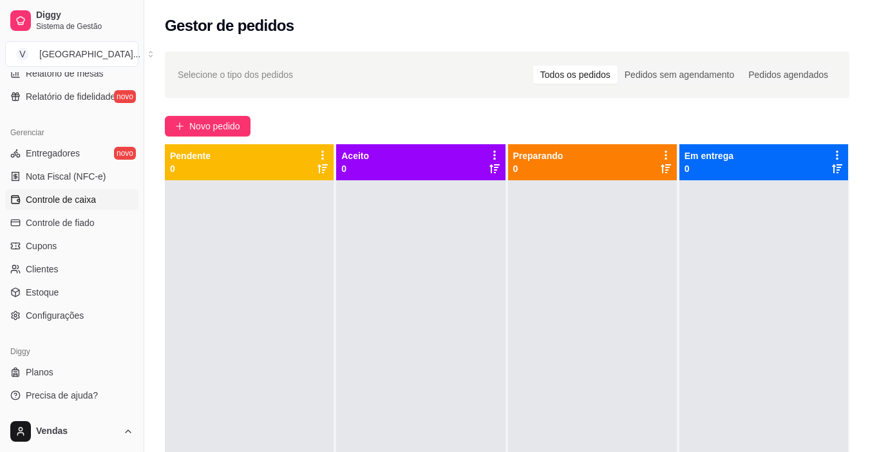
click at [93, 200] on span "Controle de caixa" at bounding box center [61, 199] width 70 height 13
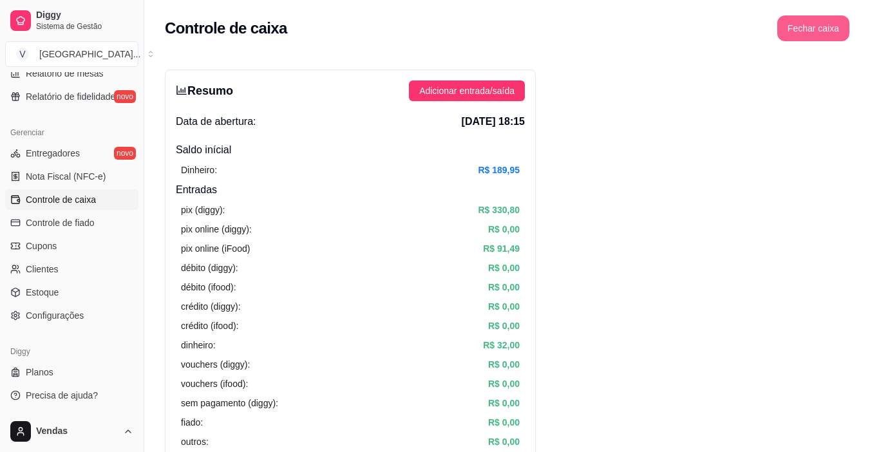
click at [833, 22] on button "Fechar caixa" at bounding box center [813, 28] width 72 height 26
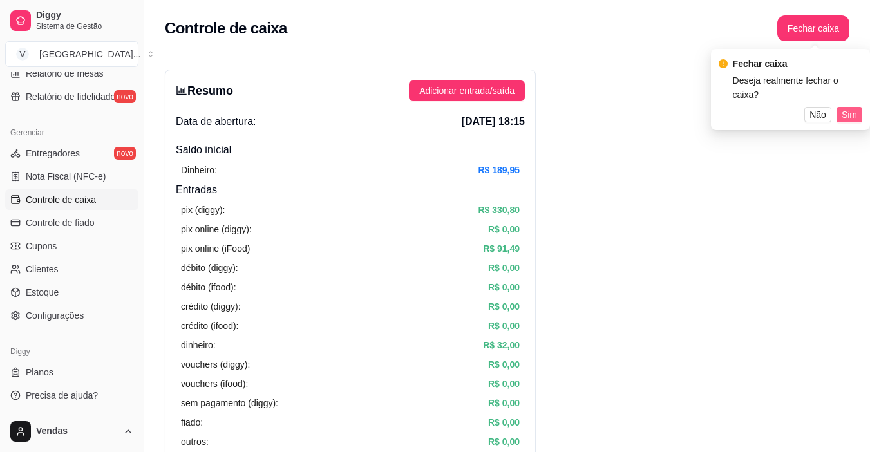
click at [848, 107] on span "Sim" at bounding box center [848, 114] width 15 height 14
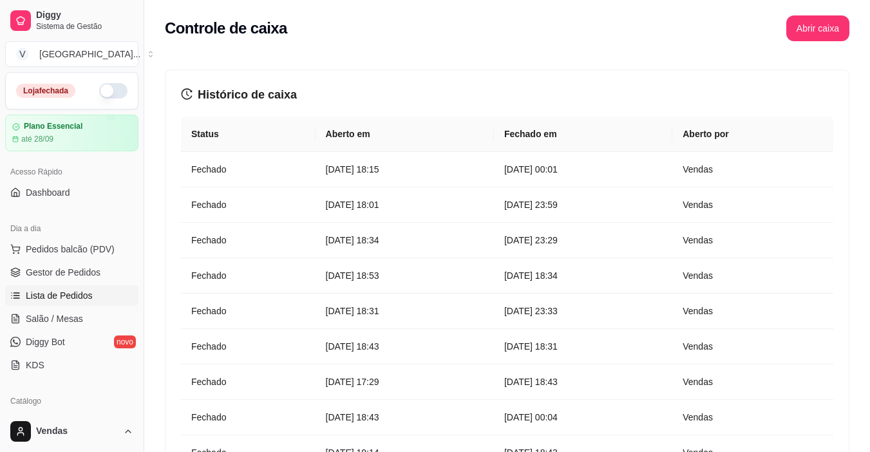
click at [66, 302] on link "Lista de Pedidos" at bounding box center [71, 295] width 133 height 21
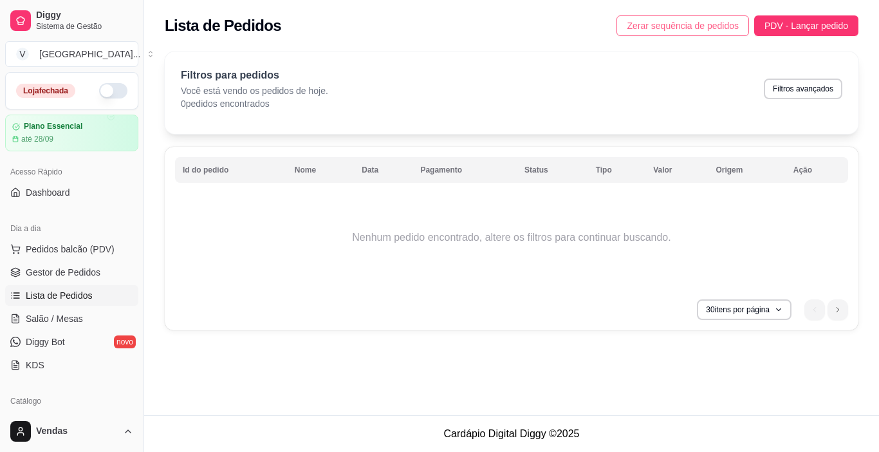
click at [700, 32] on span "Zerar sequência de pedidos" at bounding box center [683, 26] width 112 height 14
